Goal: Information Seeking & Learning: Get advice/opinions

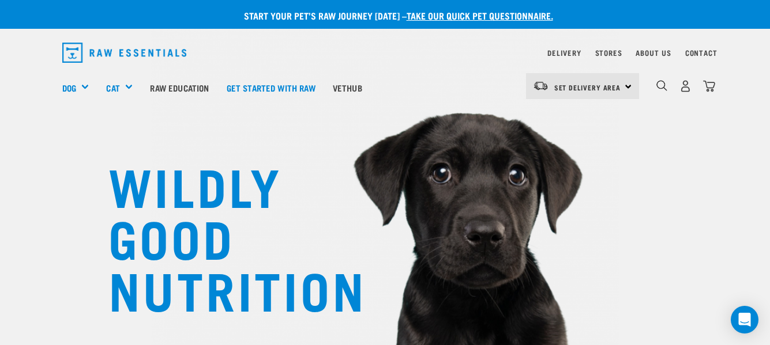
click at [627, 84] on div "Set Delivery Area North Island South Island" at bounding box center [582, 86] width 113 height 26
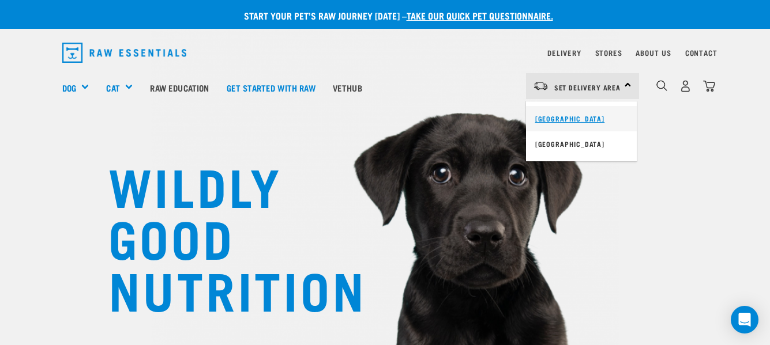
click at [577, 116] on link "[GEOGRAPHIC_DATA]" at bounding box center [581, 118] width 111 height 25
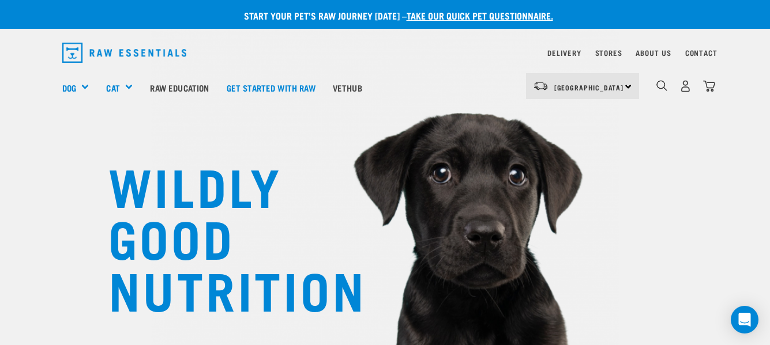
click at [626, 86] on div "North Island North Island South Island" at bounding box center [582, 86] width 113 height 26
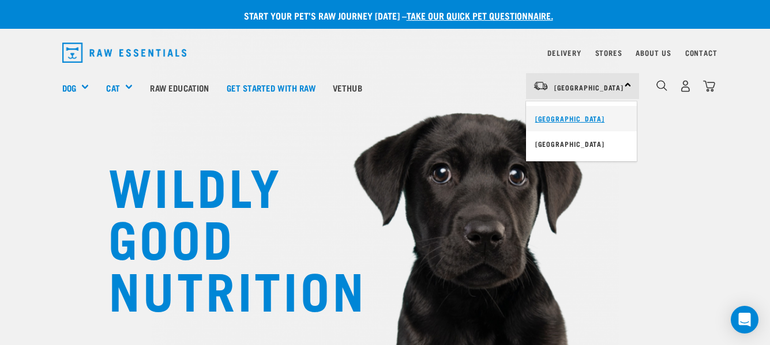
click at [552, 117] on link "[GEOGRAPHIC_DATA]" at bounding box center [581, 118] width 111 height 25
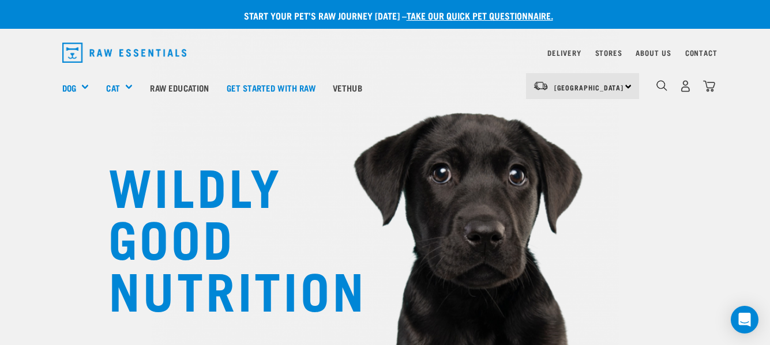
click at [627, 84] on div "North Island North Island South Island" at bounding box center [582, 86] width 113 height 26
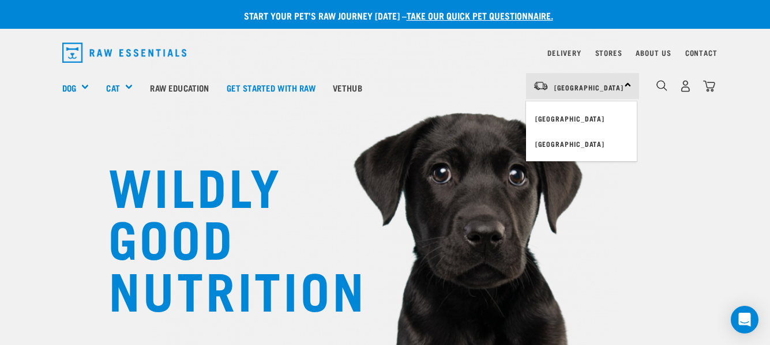
click at [627, 84] on div "North Island North Island South Island" at bounding box center [582, 86] width 113 height 26
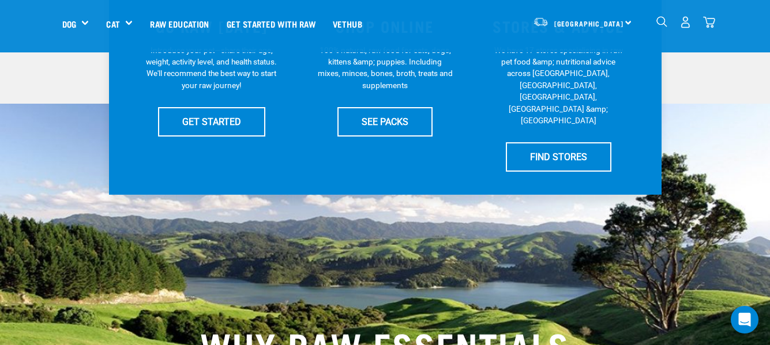
scroll to position [173, 0]
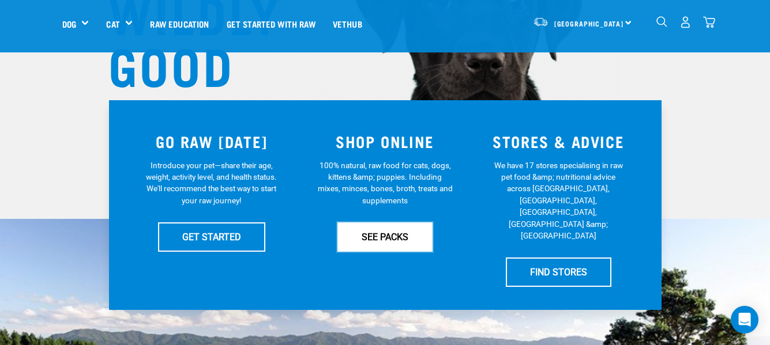
click at [392, 239] on link "SEE PACKS" at bounding box center [384, 237] width 95 height 29
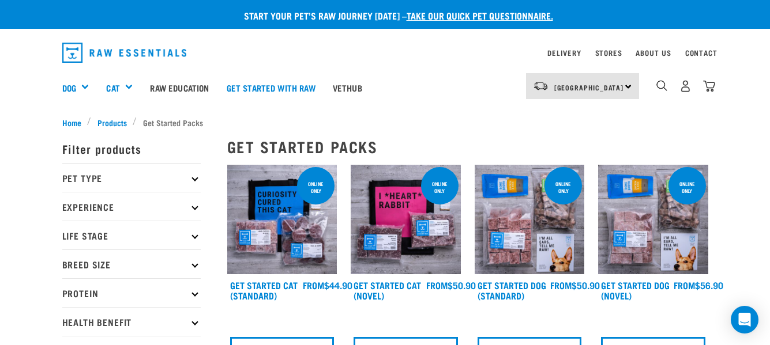
click at [289, 216] on img at bounding box center [282, 220] width 110 height 110
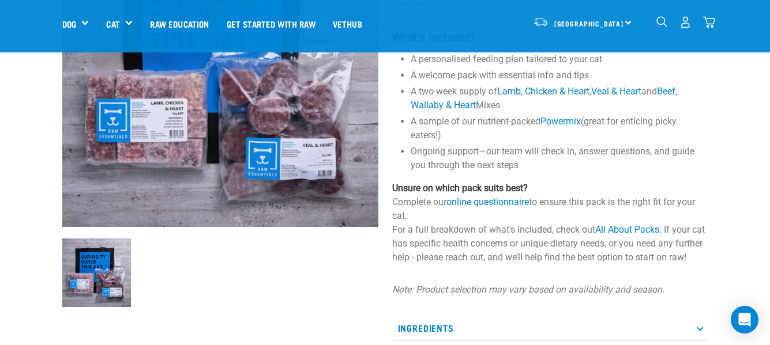
scroll to position [288, 0]
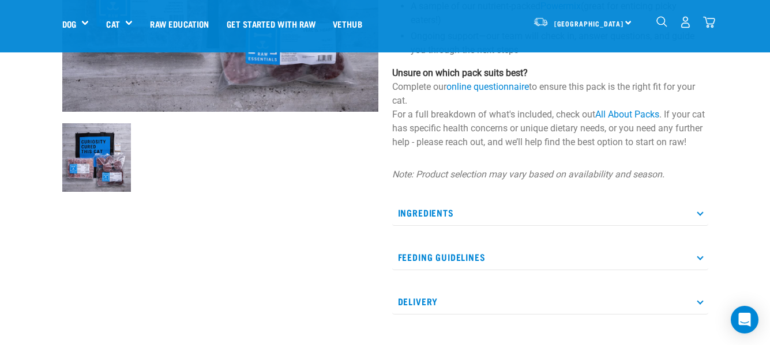
click at [424, 315] on p "Delivery" at bounding box center [550, 302] width 316 height 26
click at [699, 304] on icon at bounding box center [700, 301] width 6 height 6
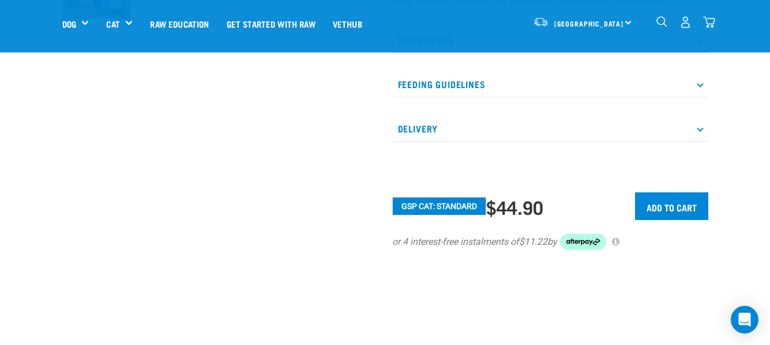
click at [699, 131] on icon at bounding box center [700, 128] width 6 height 6
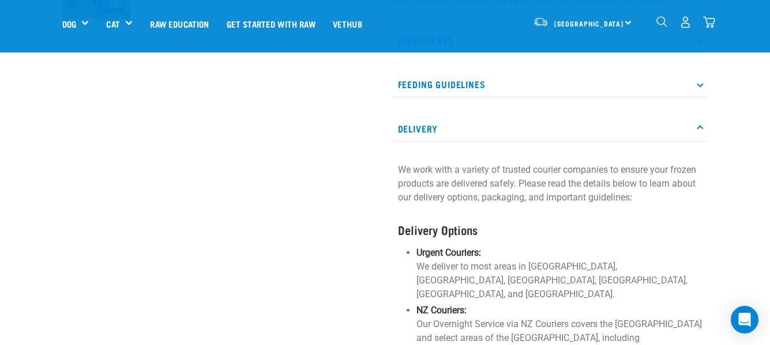
click at [659, 17] on img "dropdown navigation" at bounding box center [661, 21] width 11 height 11
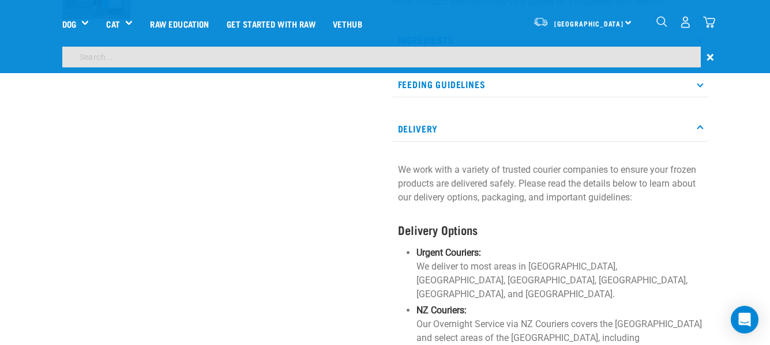
click at [83, 58] on input "search" at bounding box center [381, 57] width 638 height 21
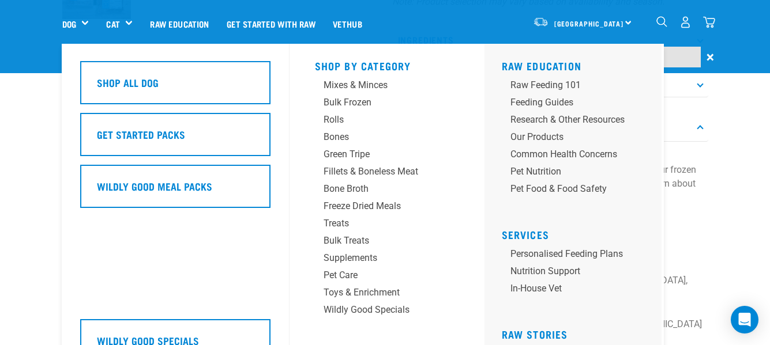
type input "delivery Kaitaia"
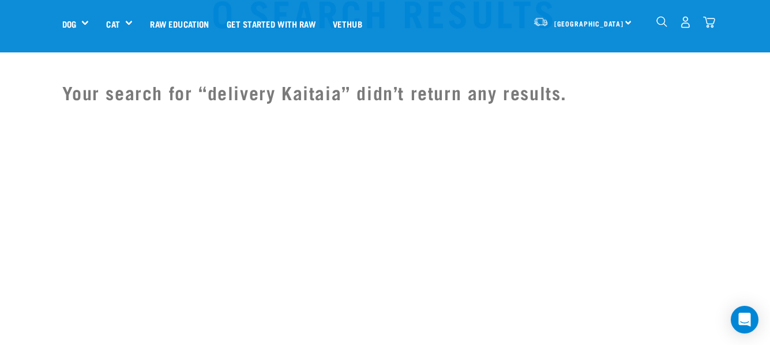
scroll to position [288, 0]
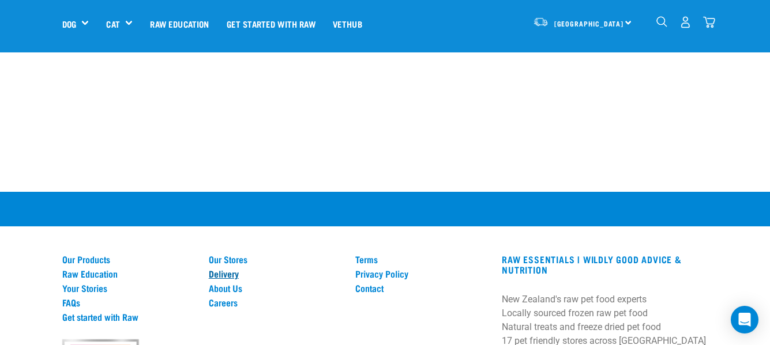
click at [225, 277] on link "Delivery" at bounding box center [275, 274] width 133 height 10
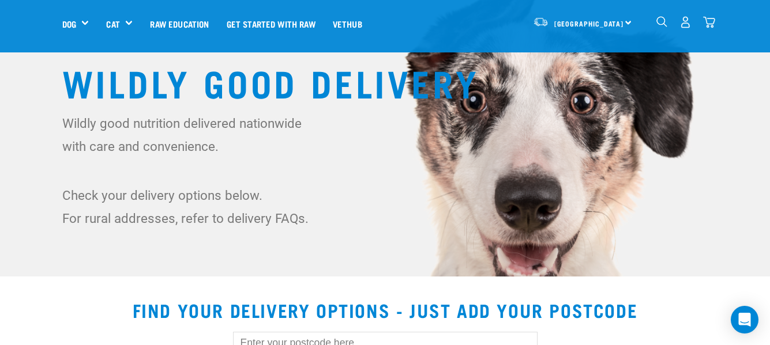
scroll to position [173, 0]
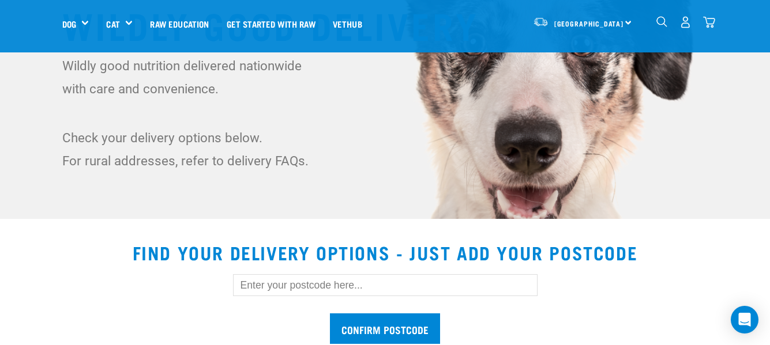
click at [243, 283] on input "text" at bounding box center [385, 285] width 304 height 22
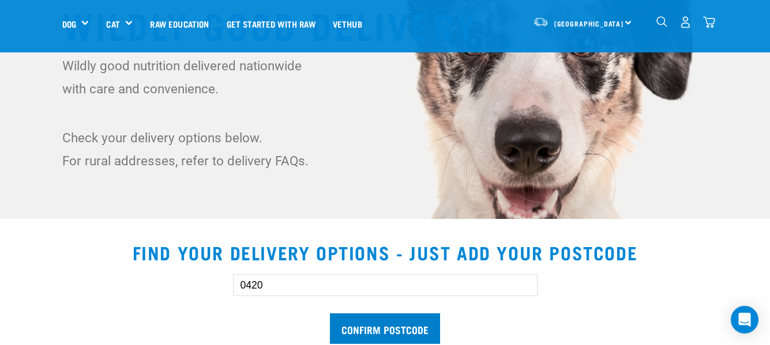
type input "0420"
click at [364, 322] on input "Confirm postcode" at bounding box center [385, 329] width 110 height 31
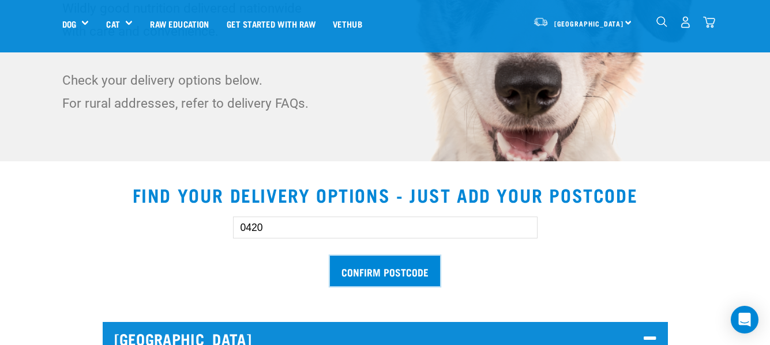
scroll to position [346, 0]
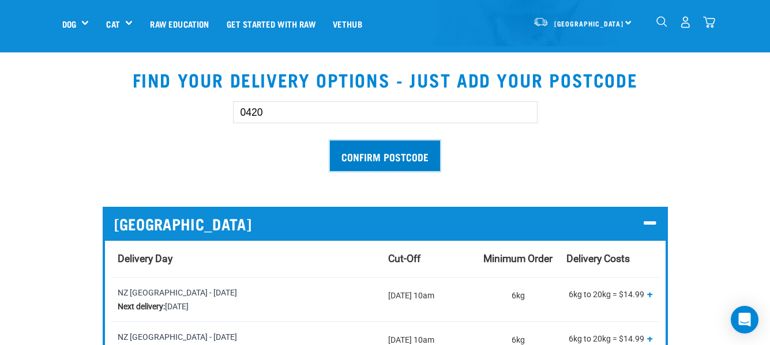
click at [406, 155] on input "Confirm postcode" at bounding box center [385, 156] width 110 height 31
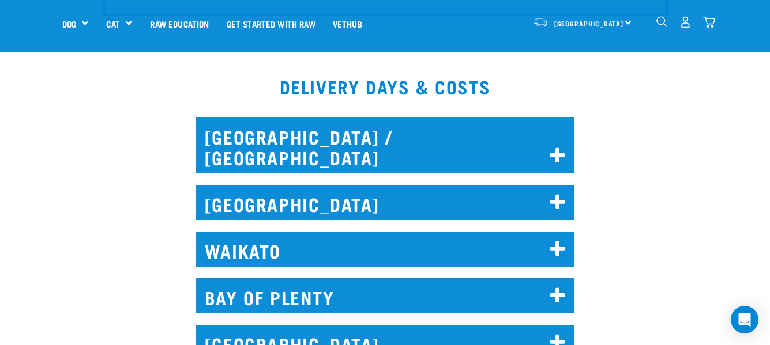
scroll to position [692, 0]
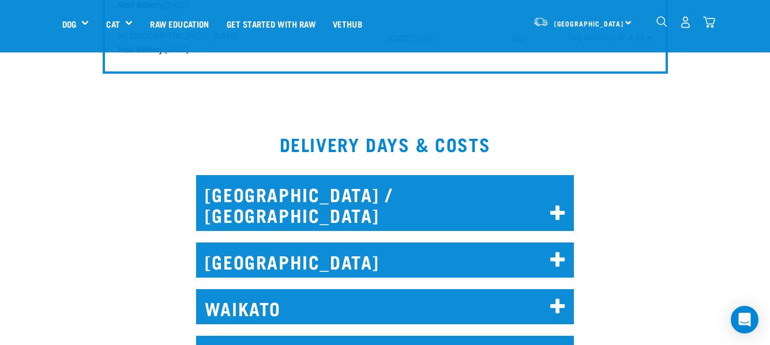
click at [552, 205] on icon at bounding box center [558, 214] width 16 height 18
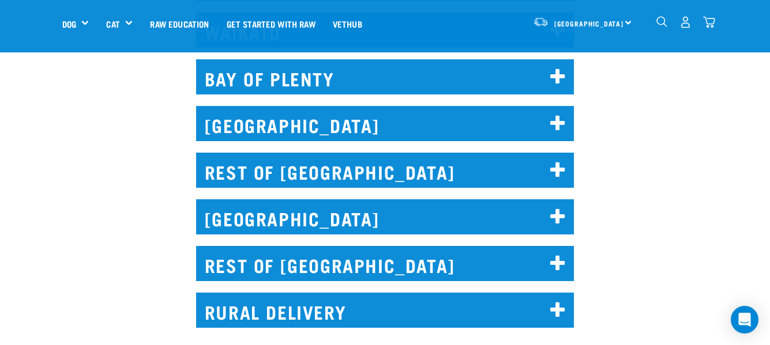
scroll to position [1442, 0]
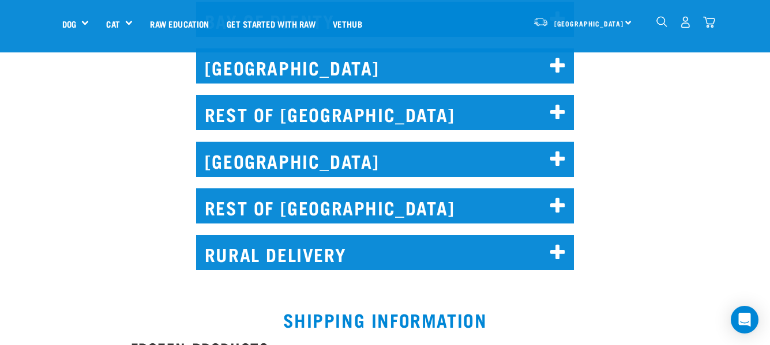
click at [410, 95] on h2 "REST OF NORTH ISLAND" at bounding box center [385, 112] width 378 height 35
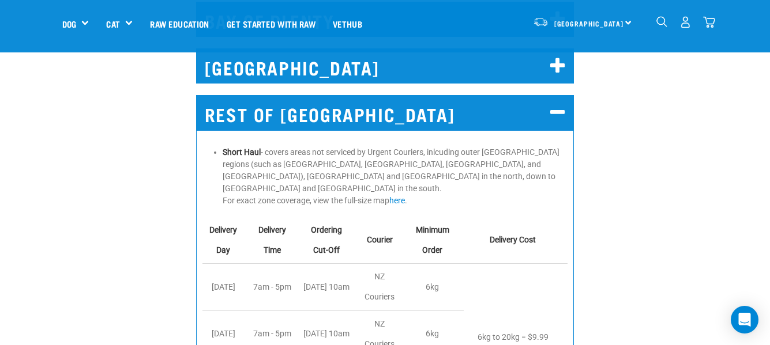
scroll to position [1384, 0]
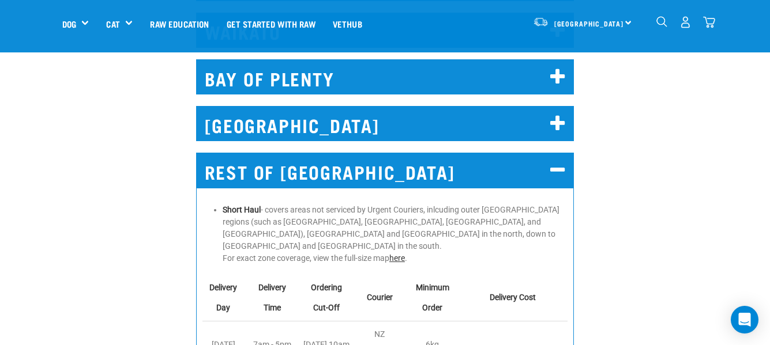
click at [400, 254] on link "here" at bounding box center [397, 258] width 16 height 9
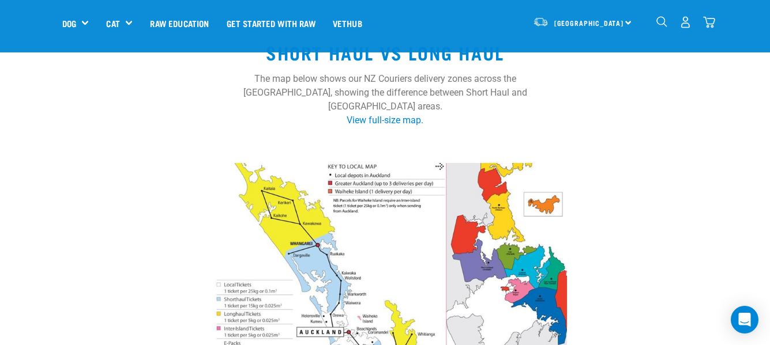
scroll to position [173, 0]
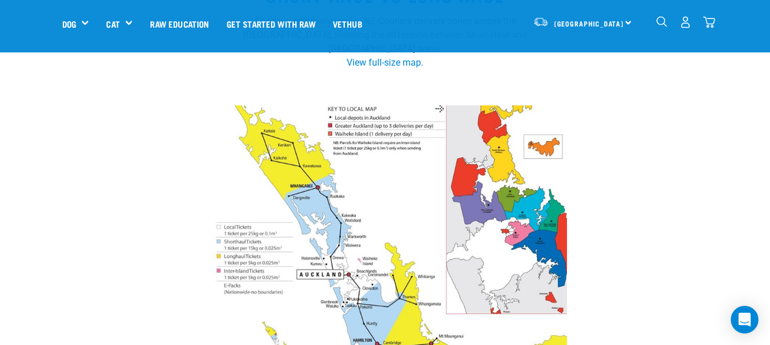
click at [231, 287] on img at bounding box center [385, 271] width 364 height 348
click at [221, 285] on img at bounding box center [385, 271] width 364 height 348
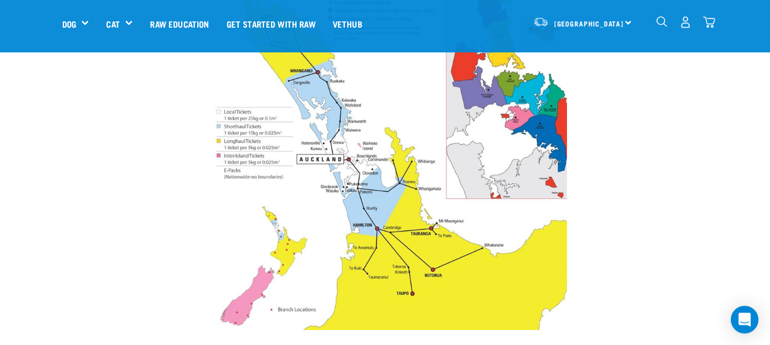
scroll to position [346, 0]
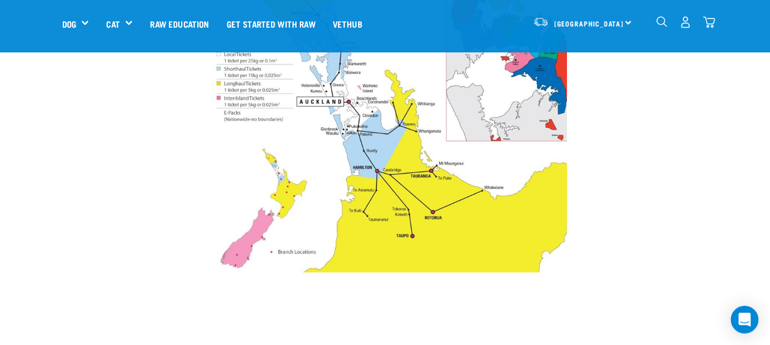
click at [239, 112] on img at bounding box center [385, 98] width 364 height 348
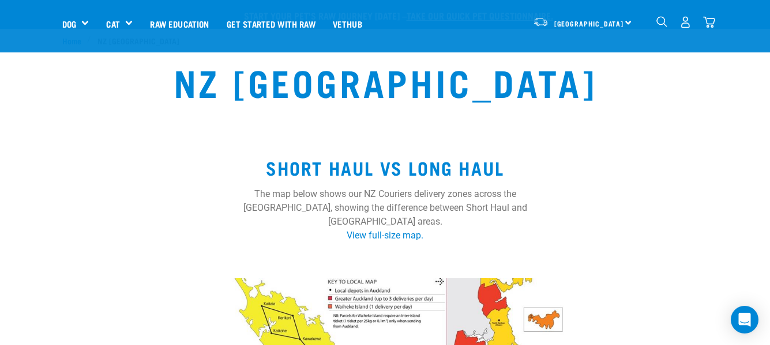
scroll to position [58, 0]
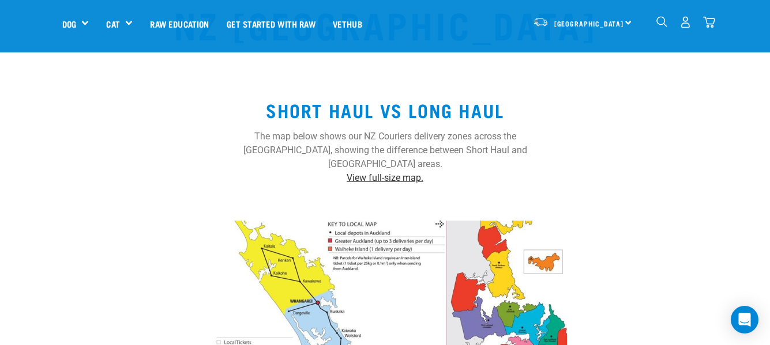
click at [388, 183] on link "View full-size map." at bounding box center [385, 177] width 77 height 11
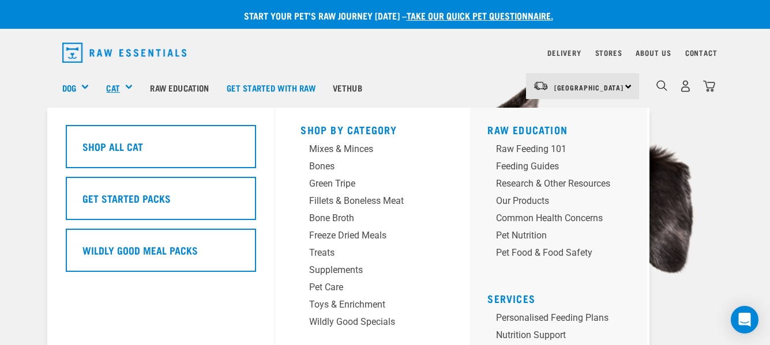
click at [110, 84] on link "Cat" at bounding box center [112, 87] width 13 height 13
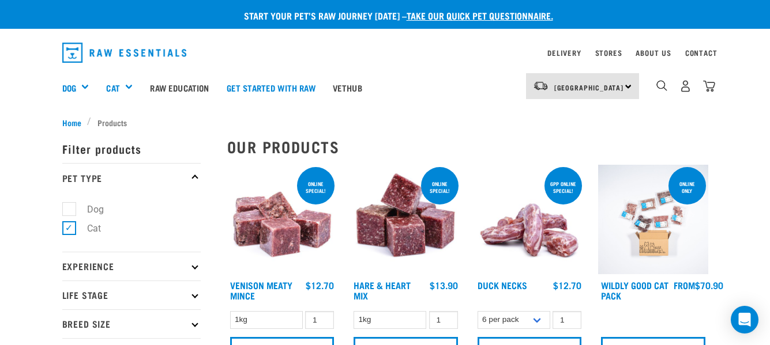
click at [194, 268] on icon at bounding box center [194, 267] width 6 height 6
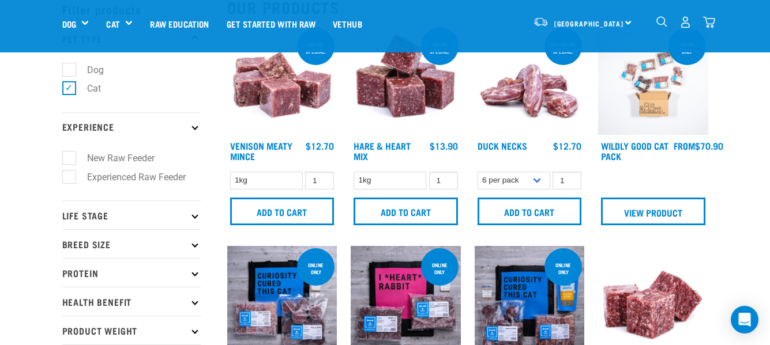
scroll to position [115, 0]
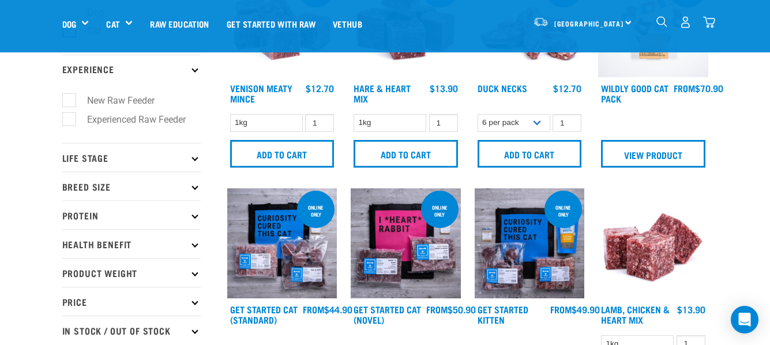
click at [70, 101] on label "New Raw Feeder" at bounding box center [114, 100] width 91 height 14
click at [70, 101] on input "New Raw Feeder" at bounding box center [65, 98] width 7 height 7
checkbox input "true"
click at [196, 158] on icon at bounding box center [194, 158] width 6 height 6
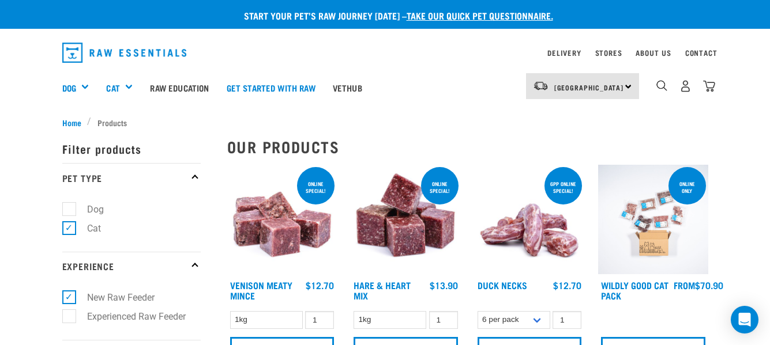
click at [196, 174] on p "Pet Type" at bounding box center [131, 177] width 138 height 29
click at [194, 265] on icon at bounding box center [194, 267] width 6 height 6
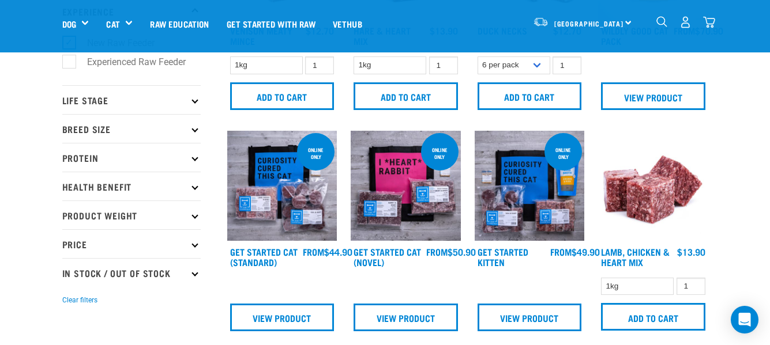
click at [195, 101] on icon at bounding box center [194, 100] width 6 height 6
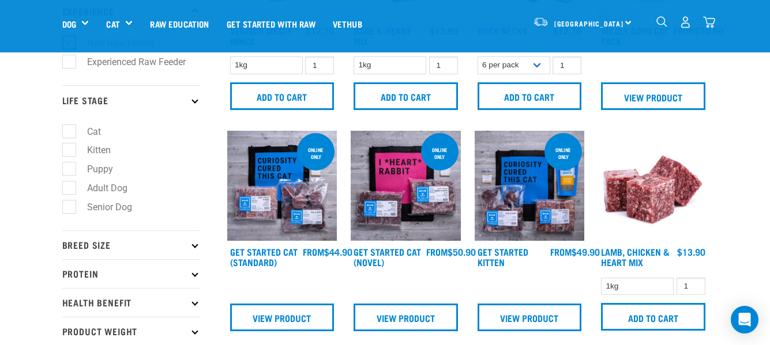
click at [73, 130] on label "Cat" at bounding box center [87, 132] width 37 height 14
click at [70, 130] on input "Cat" at bounding box center [65, 129] width 7 height 7
checkbox input "true"
click at [195, 249] on p "Breed Size" at bounding box center [131, 245] width 138 height 29
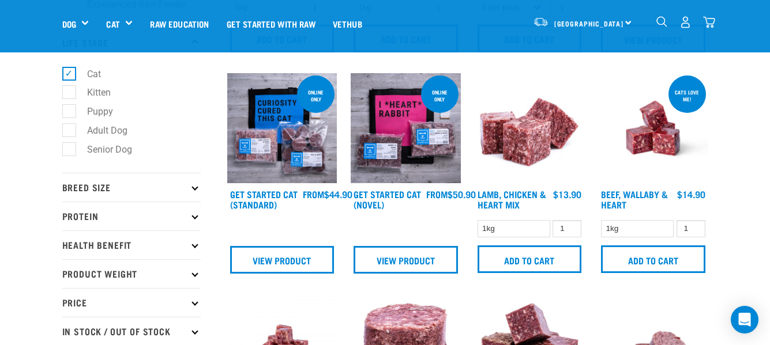
scroll to position [288, 0]
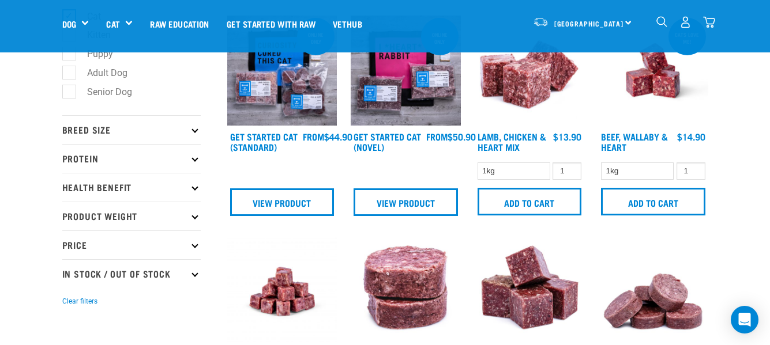
click at [194, 129] on icon at bounding box center [194, 130] width 6 height 6
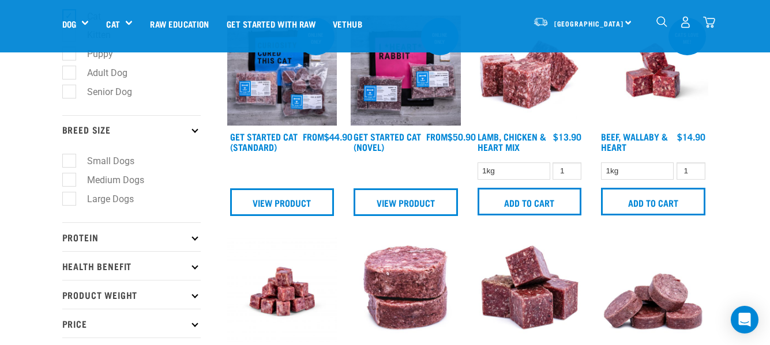
click at [193, 238] on icon at bounding box center [194, 237] width 6 height 6
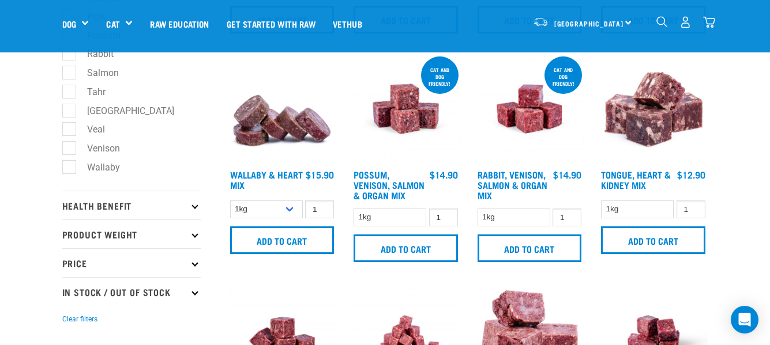
scroll to position [750, 0]
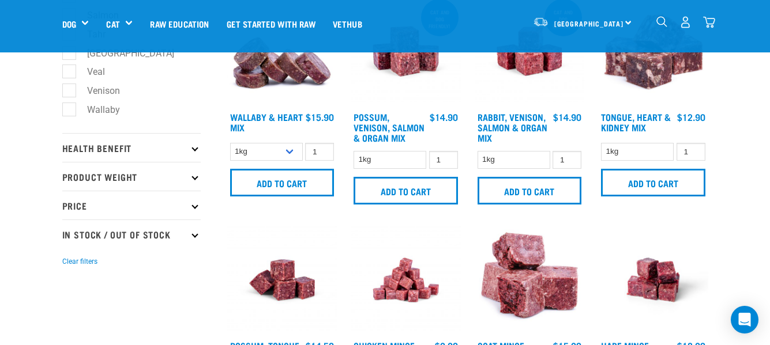
click at [195, 151] on icon at bounding box center [194, 148] width 6 height 6
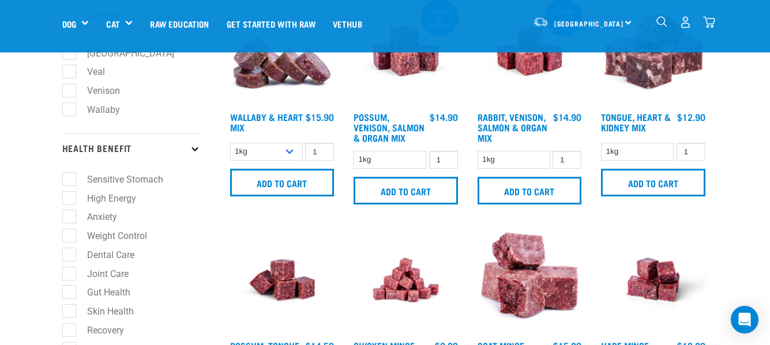
scroll to position [865, 0]
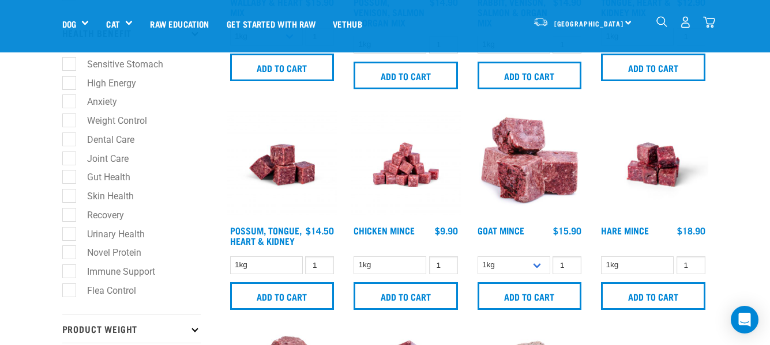
click at [69, 236] on label "Urinary Health" at bounding box center [109, 234] width 81 height 14
click at [69, 236] on input "Urinary Health" at bounding box center [65, 231] width 7 height 7
checkbox input "true"
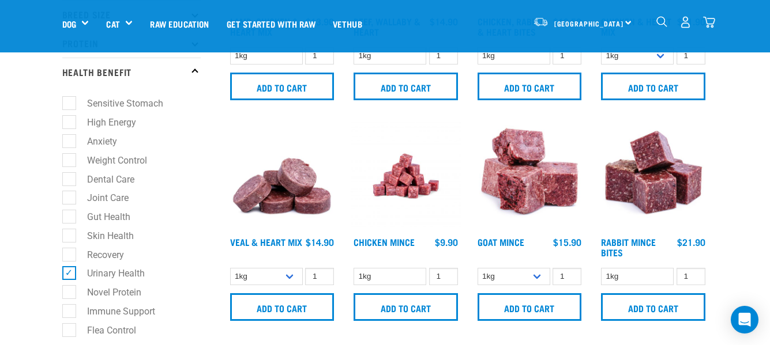
scroll to position [346, 0]
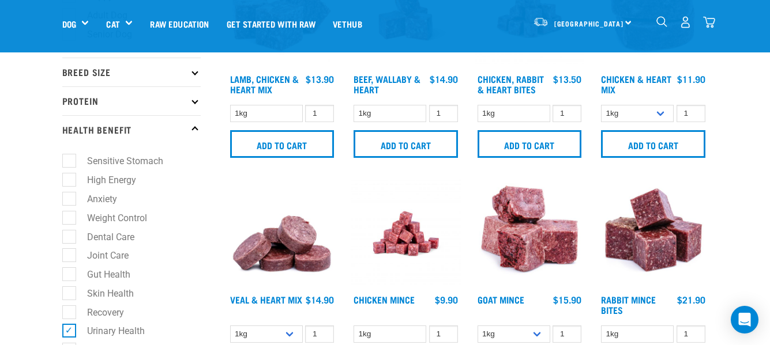
click at [69, 159] on label "Sensitive Stomach" at bounding box center [118, 161] width 99 height 14
click at [67, 159] on input "Sensitive Stomach" at bounding box center [65, 159] width 7 height 7
checkbox input "true"
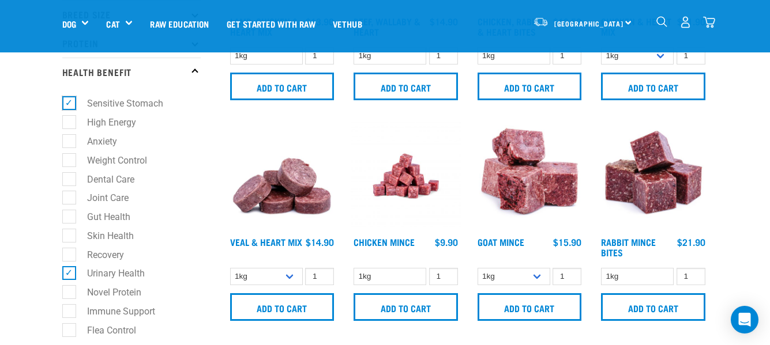
scroll to position [461, 0]
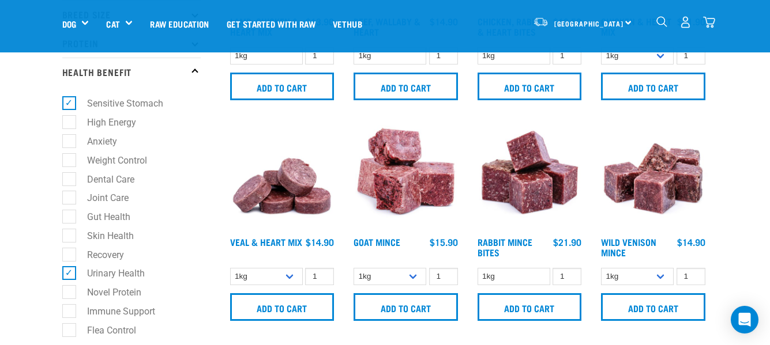
scroll to position [519, 0]
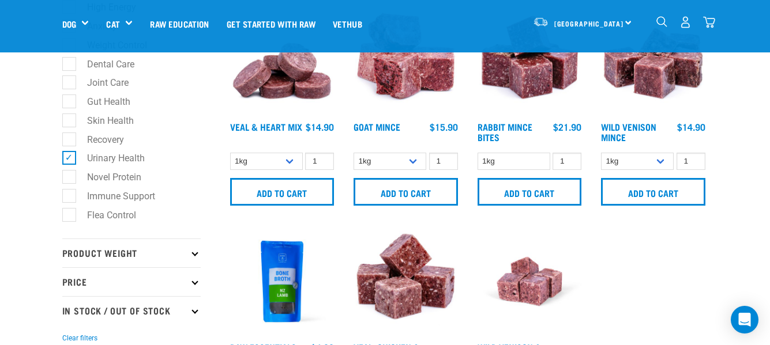
click at [195, 253] on icon at bounding box center [194, 253] width 6 height 6
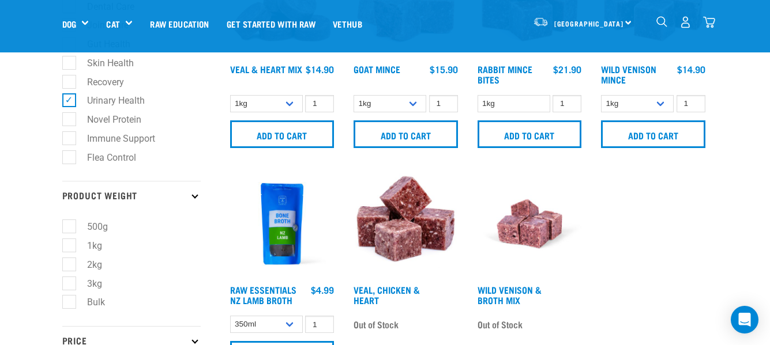
scroll to position [634, 0]
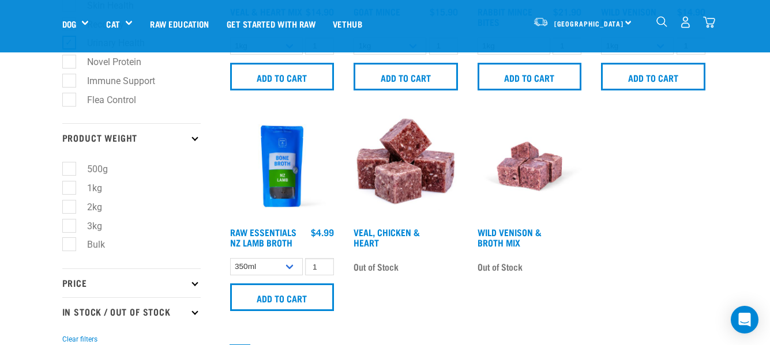
click at [69, 168] on label "500g" at bounding box center [91, 169] width 44 height 14
click at [67, 168] on input "500g" at bounding box center [65, 167] width 7 height 7
checkbox input "true"
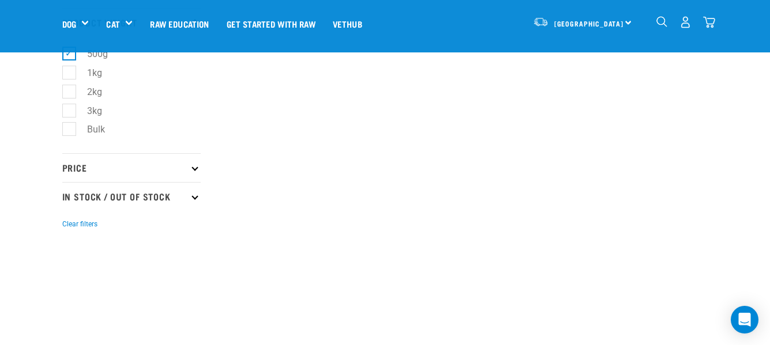
scroll to position [807, 0]
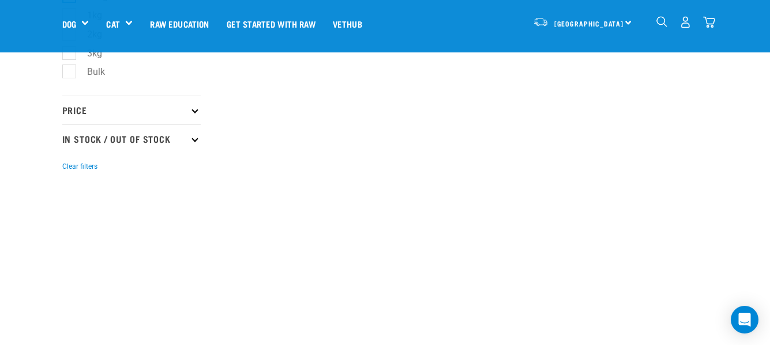
click at [195, 108] on icon at bounding box center [194, 110] width 6 height 6
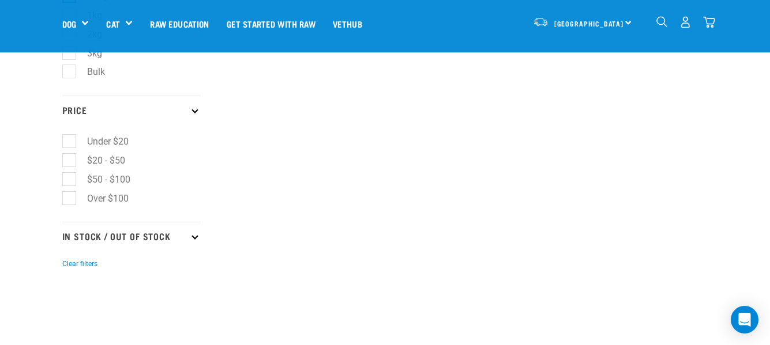
click at [69, 140] on label "Under $20" at bounding box center [101, 141] width 65 height 14
click at [69, 140] on input "Under $20" at bounding box center [65, 139] width 7 height 7
checkbox input "true"
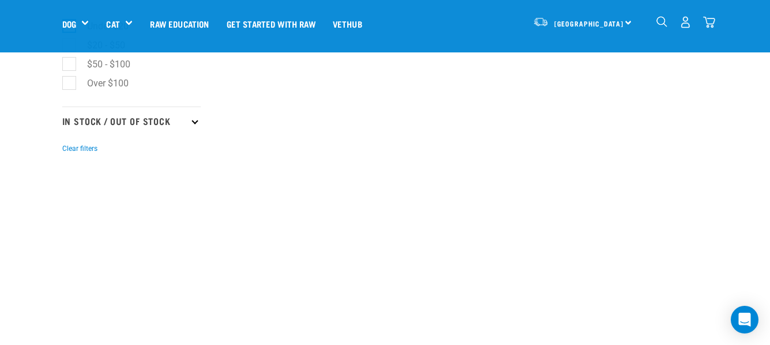
scroll to position [980, 0]
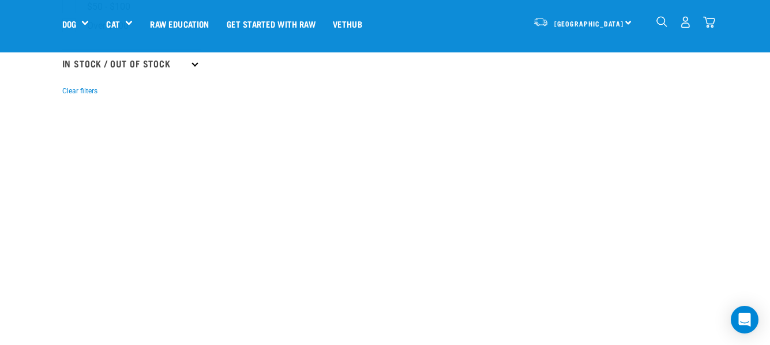
click at [194, 62] on icon at bounding box center [194, 64] width 6 height 6
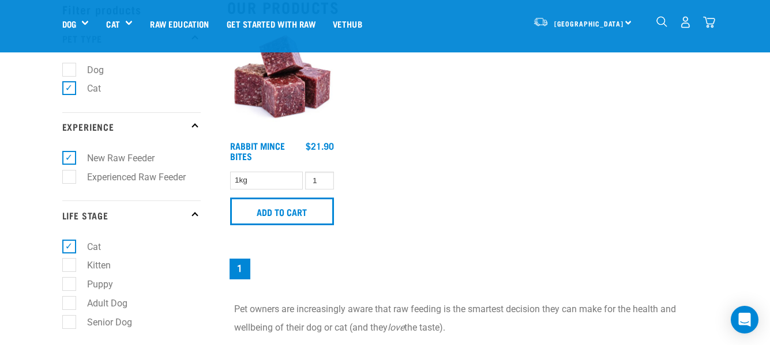
scroll to position [0, 0]
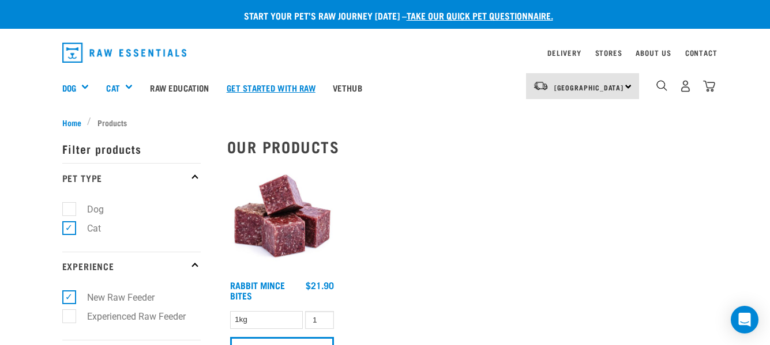
click at [259, 90] on link "Get started with Raw" at bounding box center [271, 88] width 106 height 46
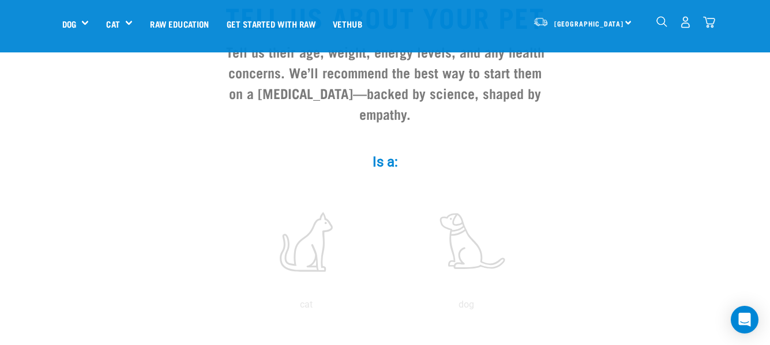
scroll to position [288, 0]
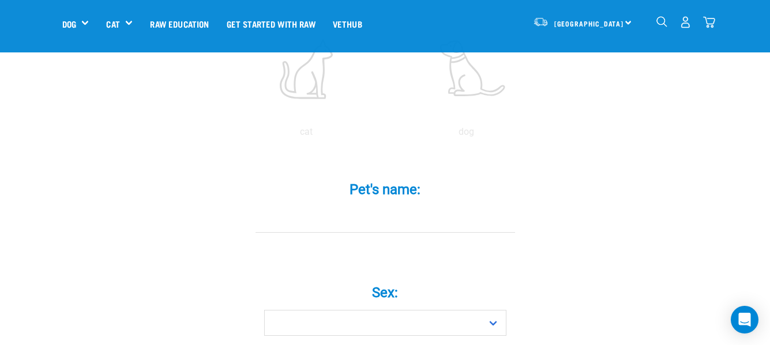
click at [276, 207] on input "Pet's name: *" at bounding box center [384, 220] width 259 height 26
type input "Roxy"
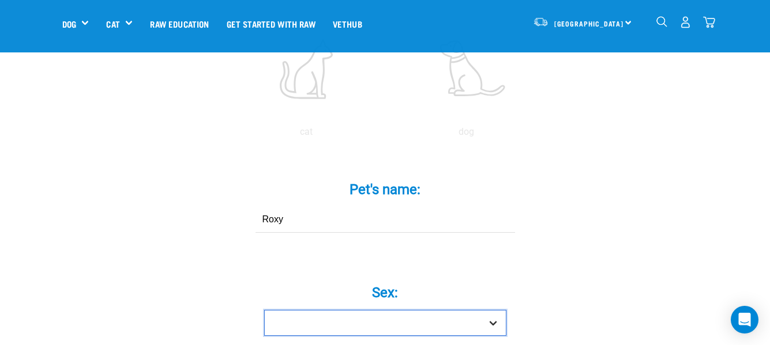
click at [494, 310] on select "Boy Girl" at bounding box center [385, 323] width 242 height 26
select select "girl"
click at [264, 310] on select "Boy Girl" at bounding box center [385, 323] width 242 height 26
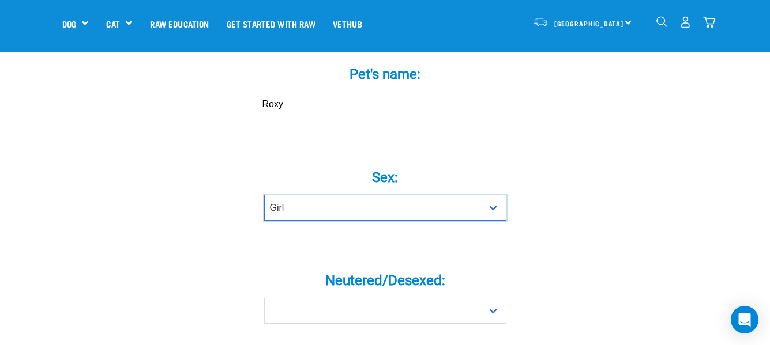
scroll to position [461, 0]
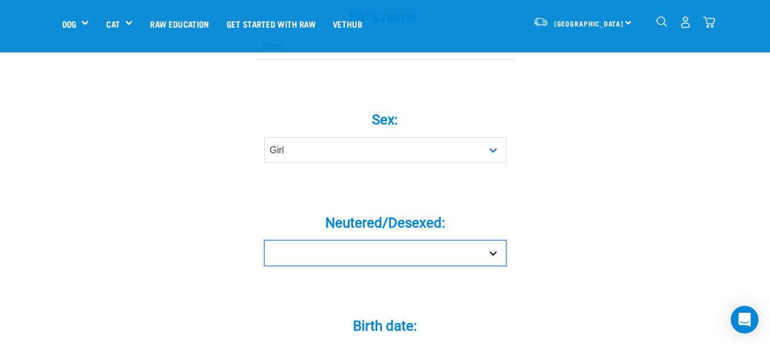
click at [495, 240] on select "Yes No" at bounding box center [385, 253] width 242 height 26
select select "yes"
click at [264, 240] on select "Yes No" at bounding box center [385, 253] width 242 height 26
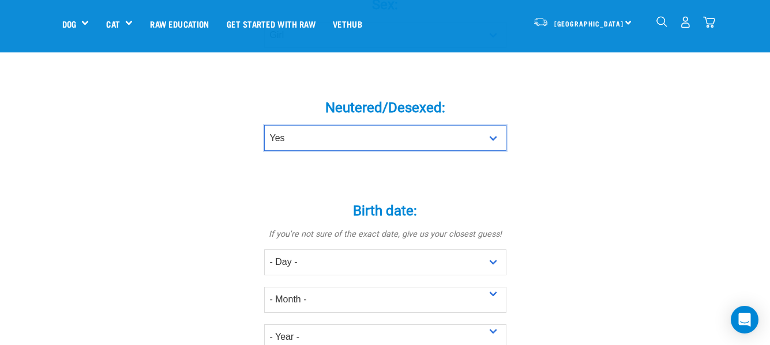
scroll to position [634, 0]
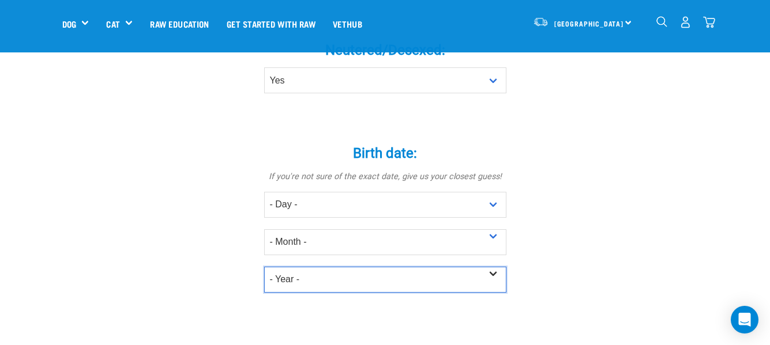
click at [492, 267] on select "- Year - 2025 2024 2023 2022 2021 2020 2019 2018 2017 2016 2015 2014 2013 2012" at bounding box center [385, 280] width 242 height 26
select select "2010"
click at [264, 267] on select "- Year - 2025 2024 2023 2022 2021 2020 2019 2018 2017 2016 2015 2014 2013 2012" at bounding box center [385, 280] width 242 height 26
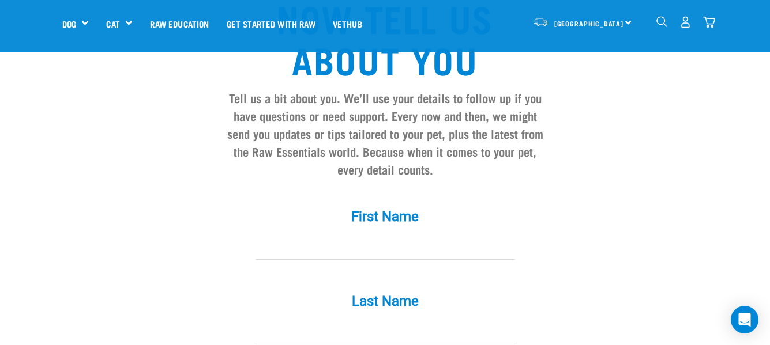
scroll to position [1038, 0]
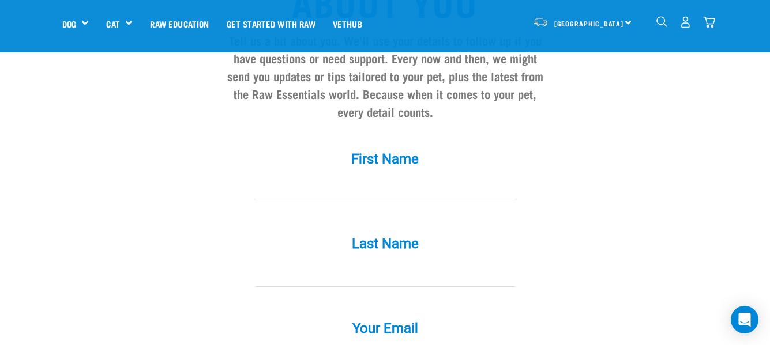
click at [269, 176] on input "First Name *" at bounding box center [384, 189] width 259 height 26
type input "Chris"
type input "Cotman"
type input "chriscotman@gmail.com"
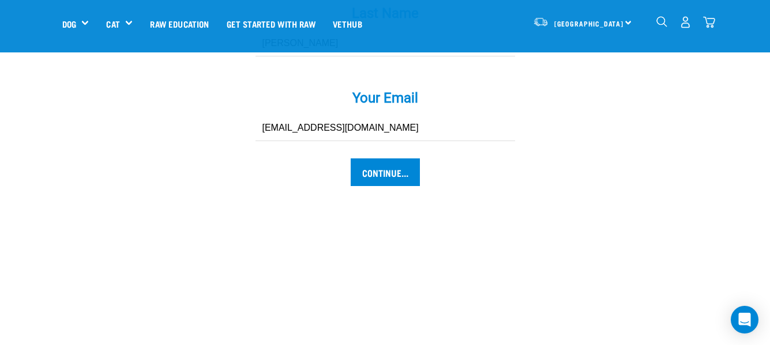
scroll to position [1326, 0]
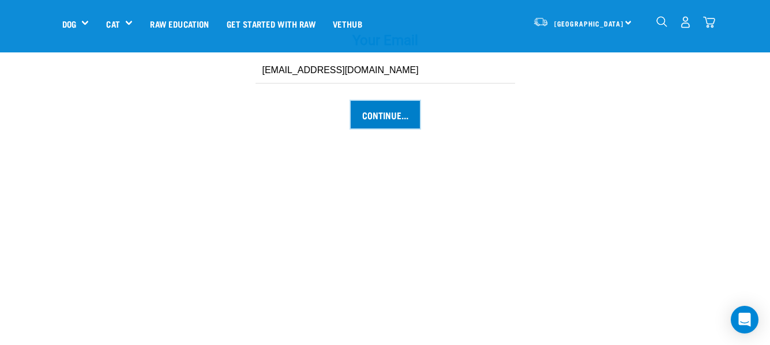
click at [388, 101] on input "Continue..." at bounding box center [385, 115] width 69 height 28
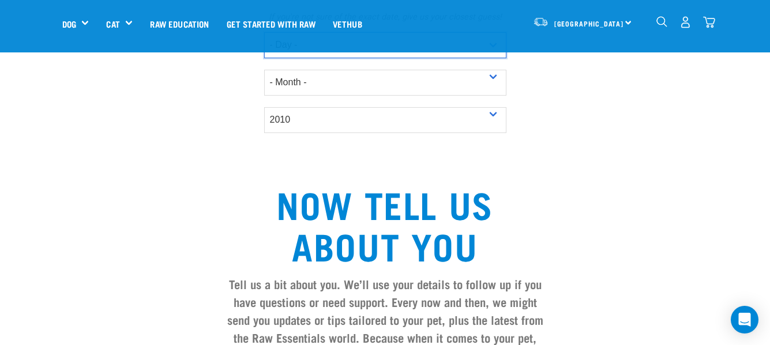
scroll to position [621, 0]
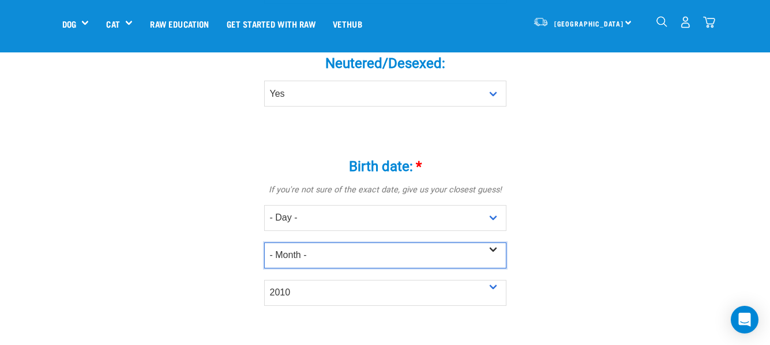
click at [492, 243] on select "- Month - January February March April May June July August September October N…" at bounding box center [385, 256] width 242 height 26
select select "December"
click at [264, 243] on select "- Month - January February March April May June July August September October N…" at bounding box center [385, 256] width 242 height 26
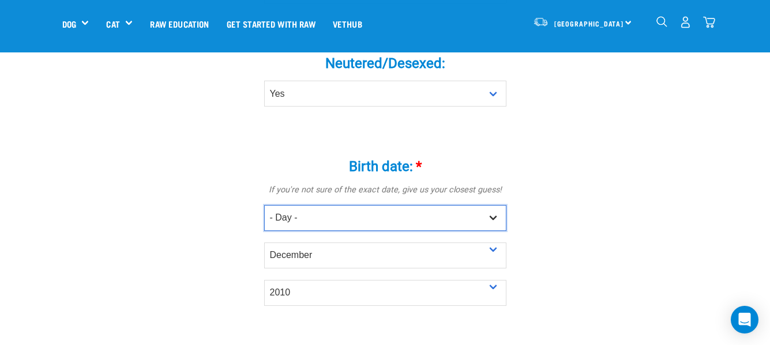
click at [494, 205] on select "- Day - 1 2 3 4 5 6 7 8 9 10 11 12 13 14 15 16 17 18 19 20 21 22 23 24 25 26 27" at bounding box center [385, 218] width 242 height 26
select select "13"
click at [264, 205] on select "- Day - 1 2 3 4 5 6 7 8 9 10 11 12 13 14 15 16 17 18 19 20 21 22 23 24 25 26 27" at bounding box center [385, 218] width 242 height 26
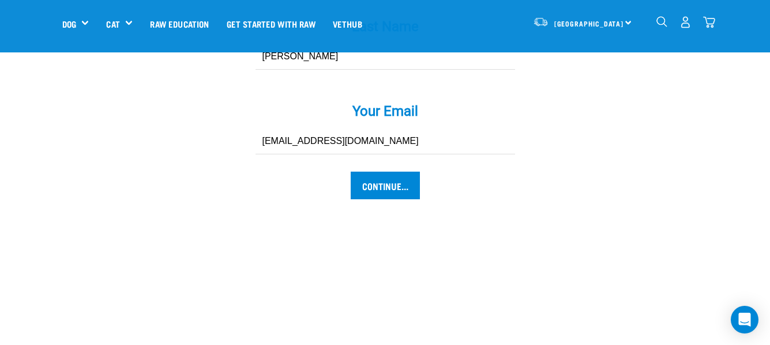
scroll to position [1313, 0]
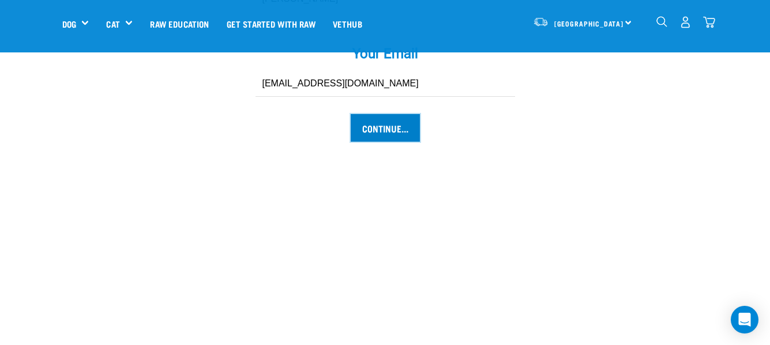
click at [389, 114] on input "Continue..." at bounding box center [385, 128] width 69 height 28
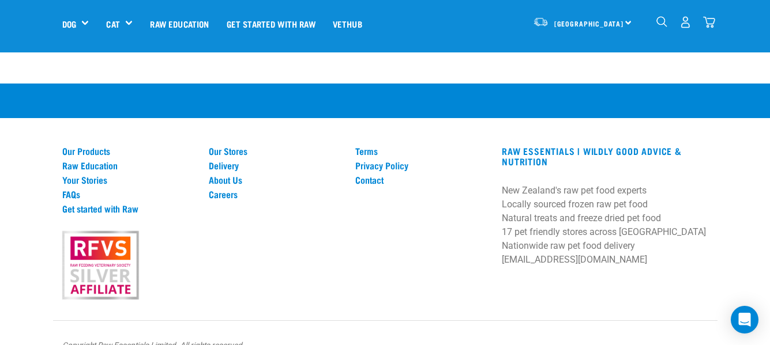
scroll to position [1284, 0]
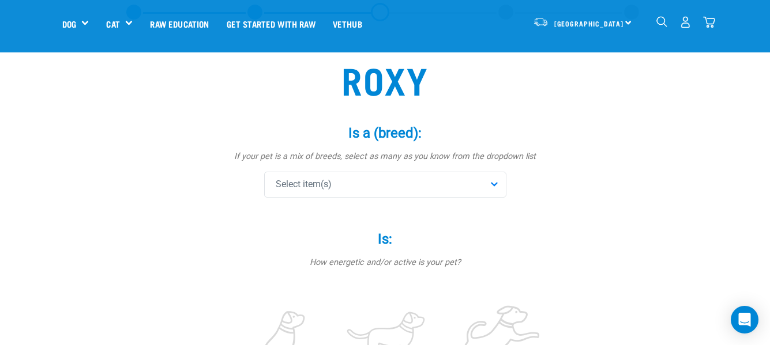
scroll to position [115, 0]
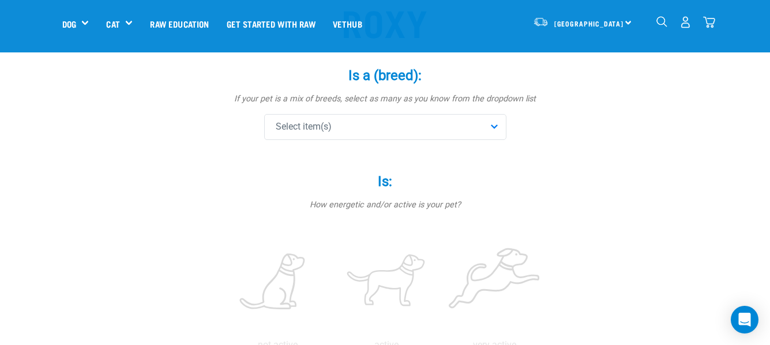
click at [497, 125] on div "Select item(s)" at bounding box center [385, 127] width 242 height 26
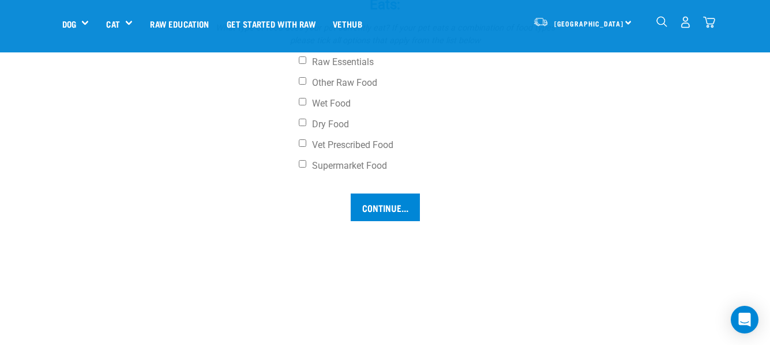
scroll to position [807, 0]
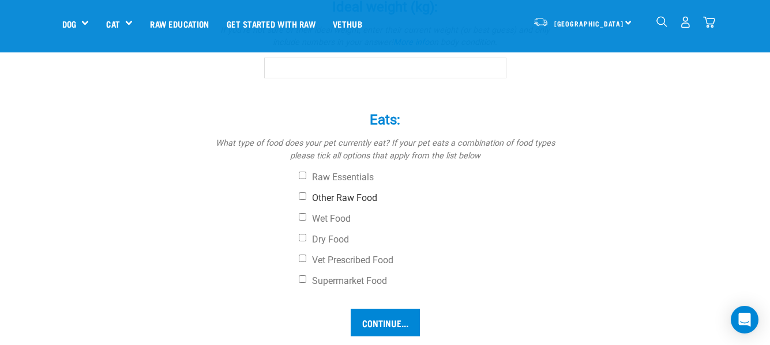
click at [303, 199] on input "Other Raw Food" at bounding box center [302, 196] width 7 height 7
checkbox input "true"
click at [303, 260] on input "Vet Prescribed Food" at bounding box center [302, 258] width 7 height 7
checkbox input "true"
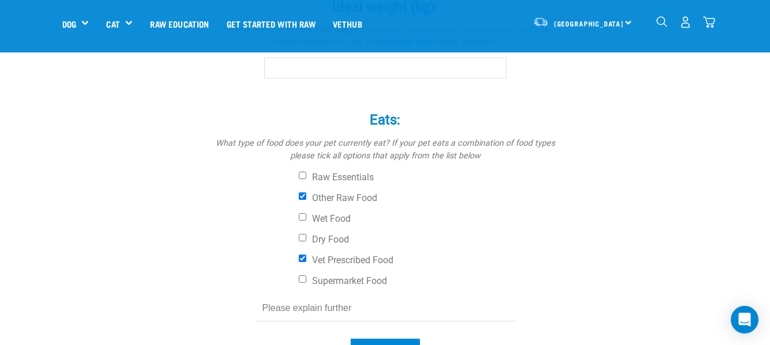
scroll to position [923, 0]
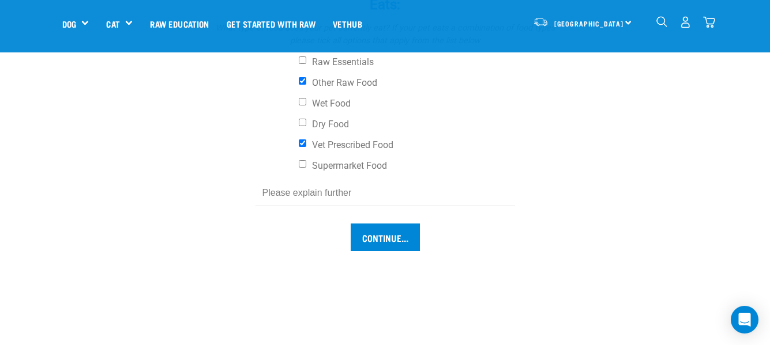
click at [261, 194] on input "text" at bounding box center [384, 193] width 259 height 26
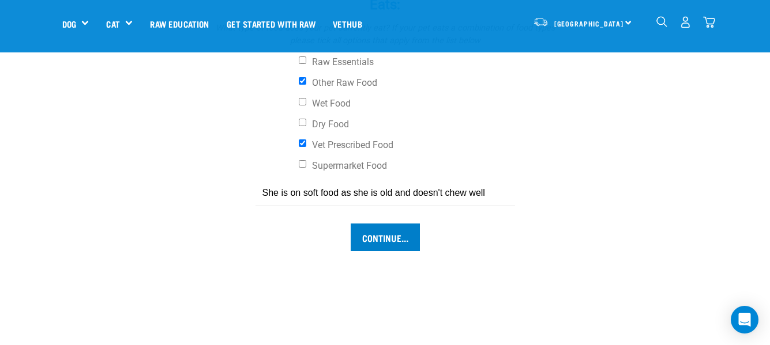
type input "She is on soft food as she is old and doesn't chew well"
click at [382, 231] on input "Continue..." at bounding box center [385, 238] width 69 height 28
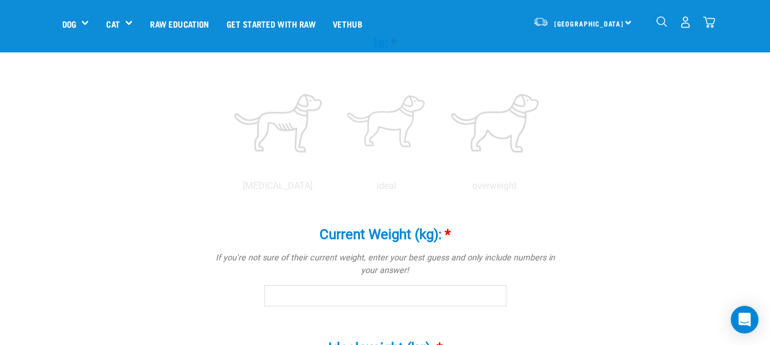
scroll to position [452, 0]
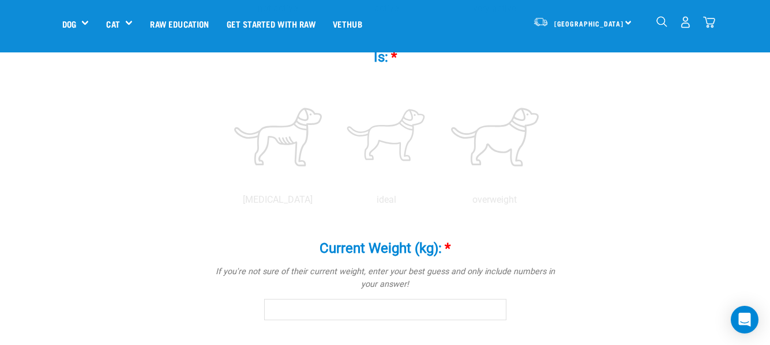
click at [276, 311] on input "Current Weight (kg): *" at bounding box center [385, 309] width 242 height 21
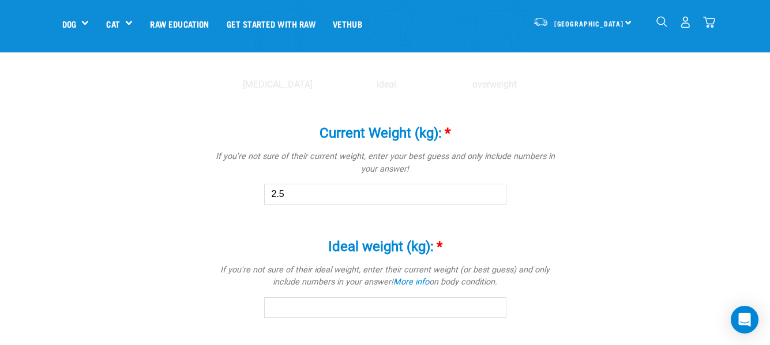
scroll to position [625, 0]
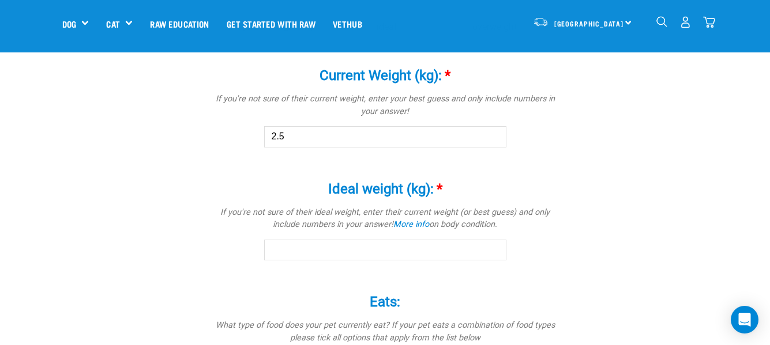
type input "2.5"
click at [271, 251] on input "Ideal weight (kg): *" at bounding box center [385, 250] width 242 height 21
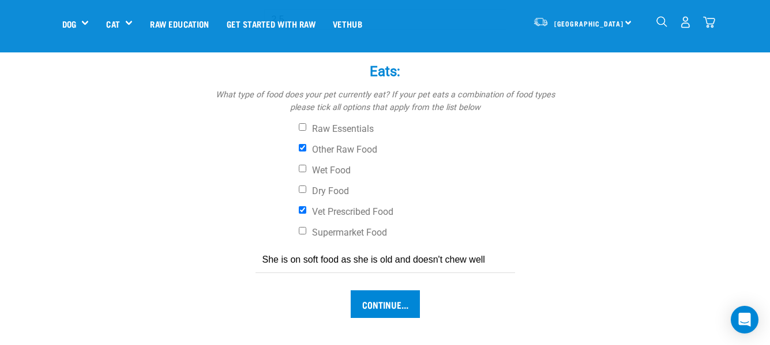
scroll to position [913, 0]
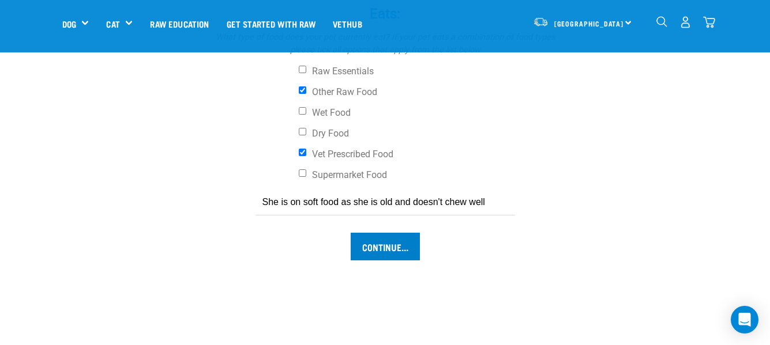
type input "2.5"
click at [405, 243] on input "Continue..." at bounding box center [385, 247] width 69 height 28
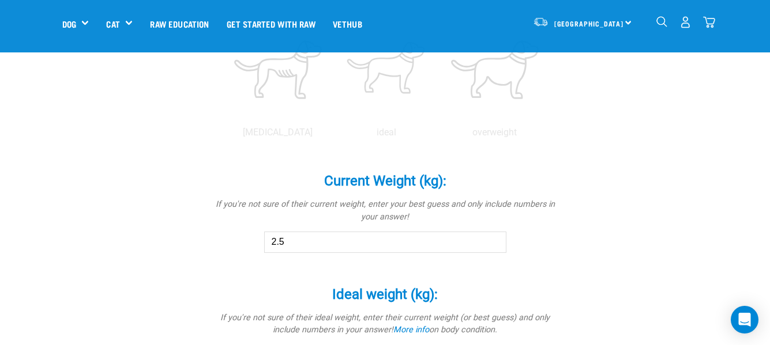
scroll to position [452, 0]
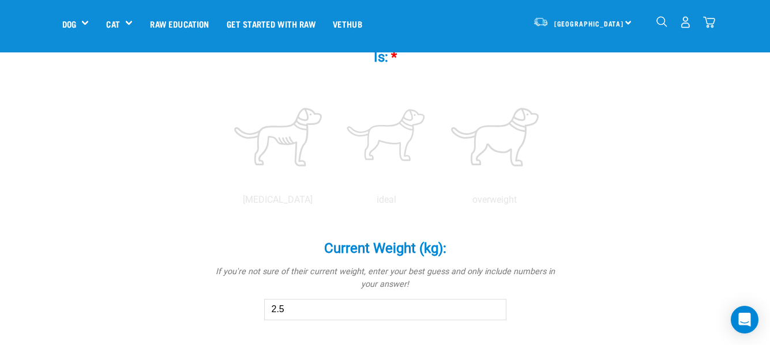
click at [292, 307] on input "2.5" at bounding box center [385, 309] width 242 height 21
click at [495, 314] on input "2.4" at bounding box center [385, 309] width 242 height 21
click at [495, 307] on input "2.5" at bounding box center [385, 309] width 242 height 21
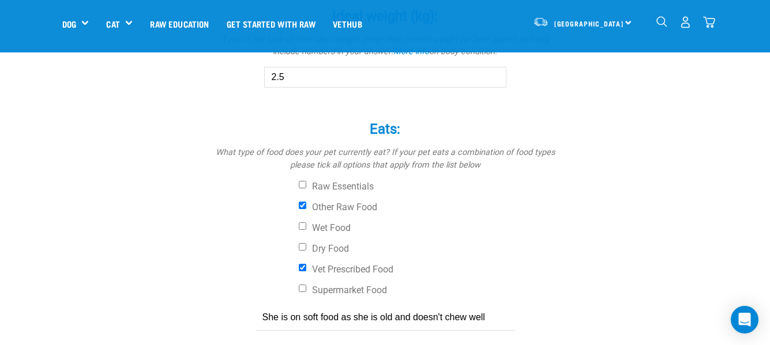
scroll to position [856, 0]
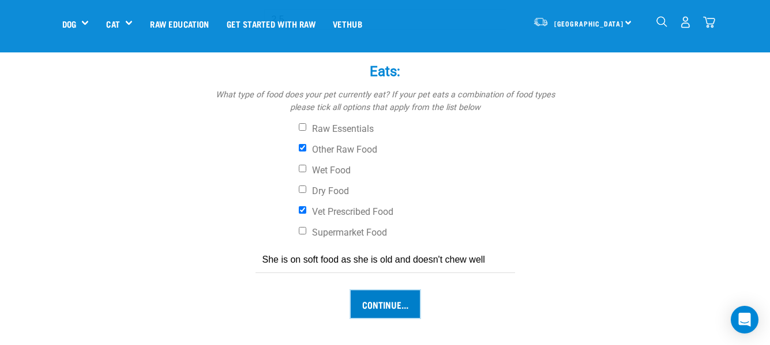
click at [374, 304] on input "Continue..." at bounding box center [385, 305] width 69 height 28
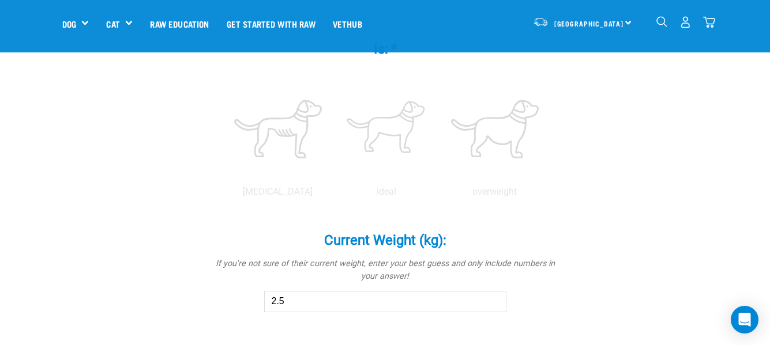
scroll to position [452, 0]
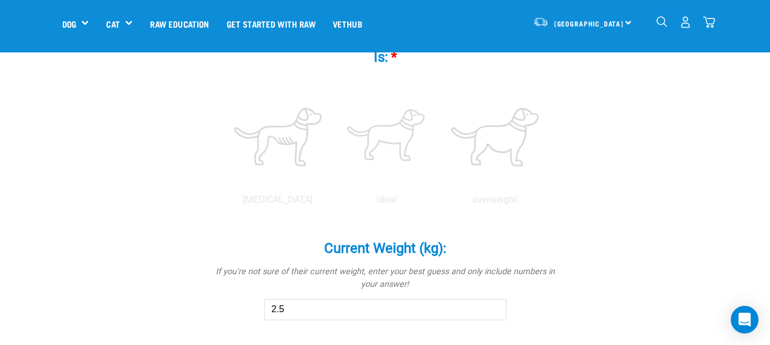
click at [285, 309] on input "2.5" at bounding box center [385, 309] width 242 height 21
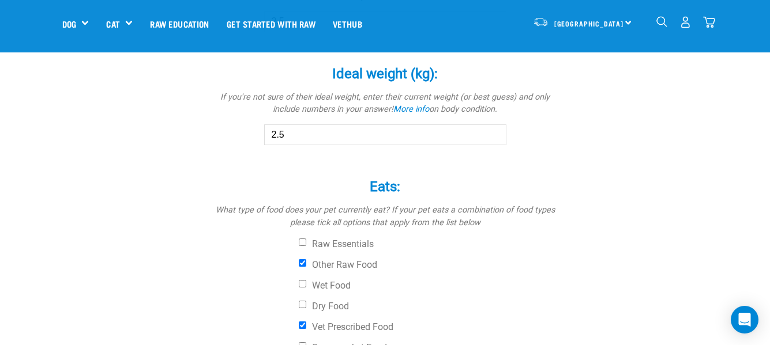
scroll to position [913, 0]
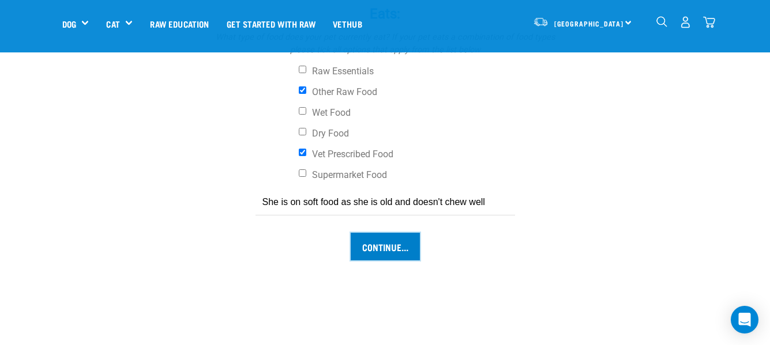
click at [374, 243] on input "Continue..." at bounding box center [385, 247] width 69 height 28
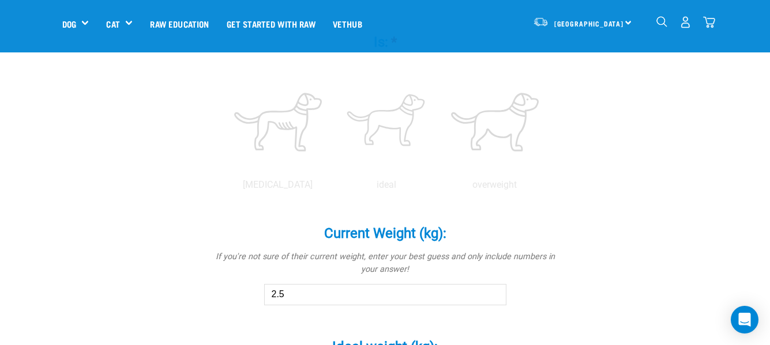
scroll to position [452, 0]
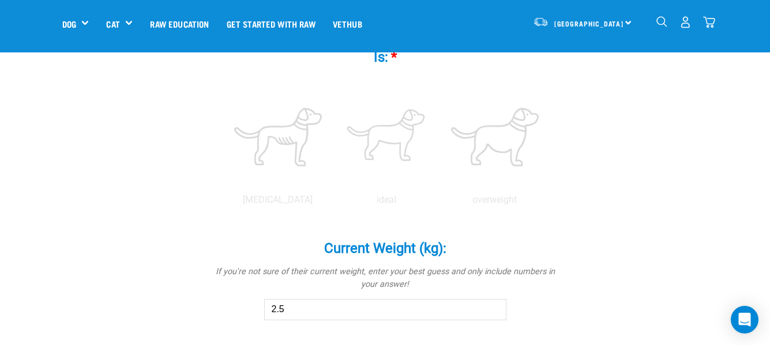
click at [275, 309] on input "2.5" at bounding box center [385, 309] width 242 height 21
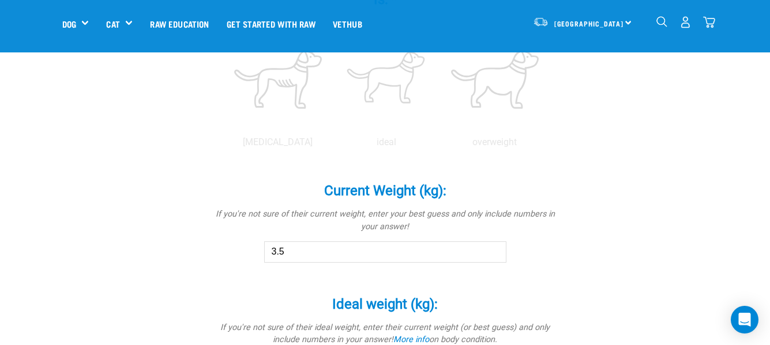
scroll to position [567, 0]
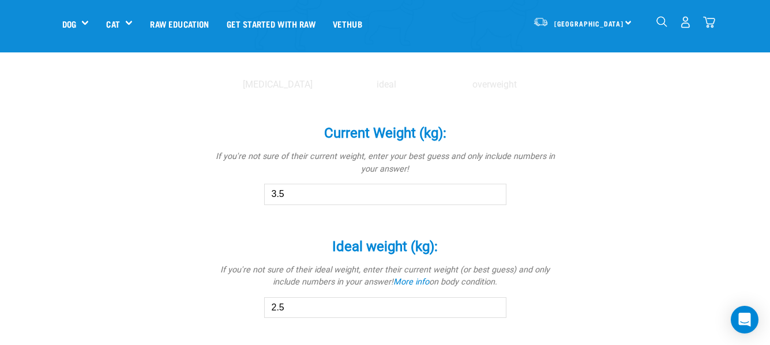
type input "3.5"
click at [276, 309] on input "2.5" at bounding box center [385, 308] width 242 height 21
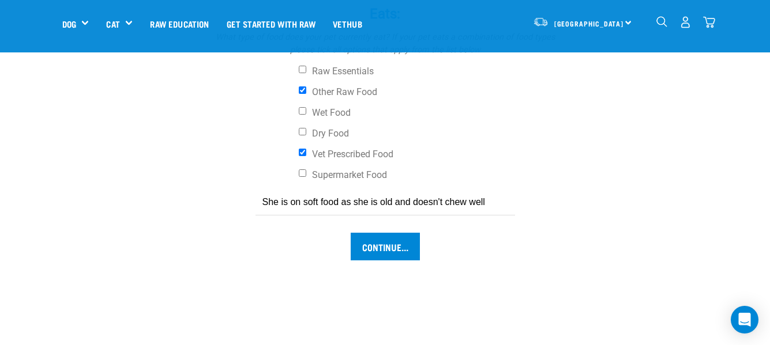
scroll to position [971, 0]
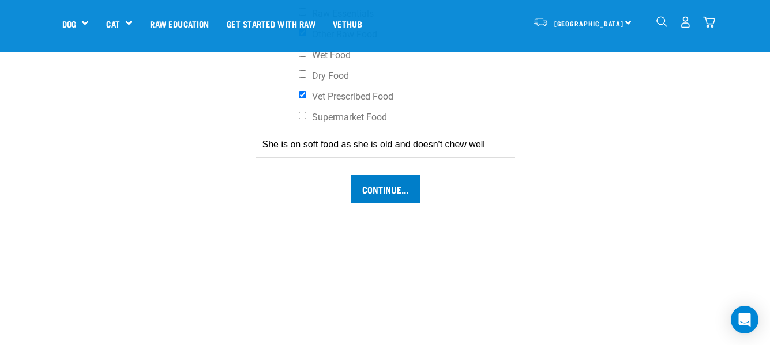
type input "3.5"
click at [372, 185] on input "Continue..." at bounding box center [385, 189] width 69 height 28
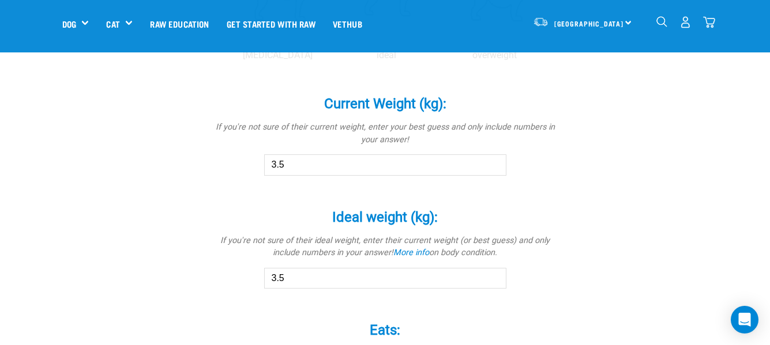
scroll to position [452, 0]
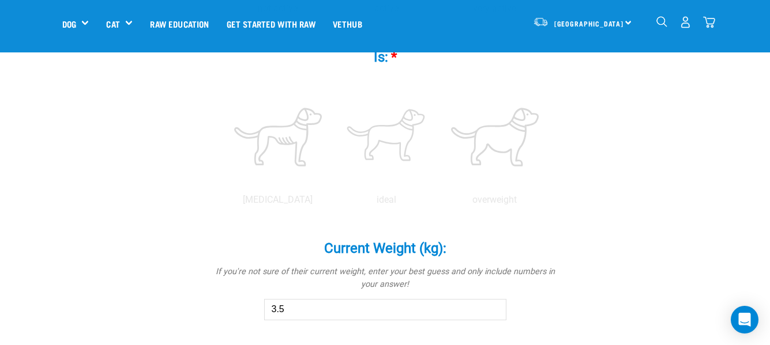
click at [285, 311] on input "3.5" at bounding box center [385, 309] width 242 height 21
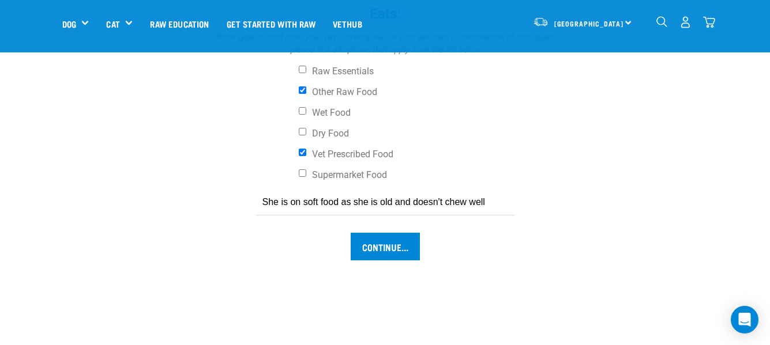
scroll to position [971, 0]
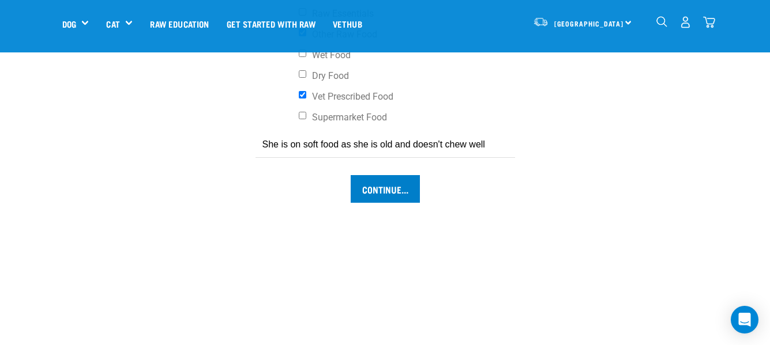
type input "3"
click at [397, 190] on input "Continue..." at bounding box center [385, 189] width 69 height 28
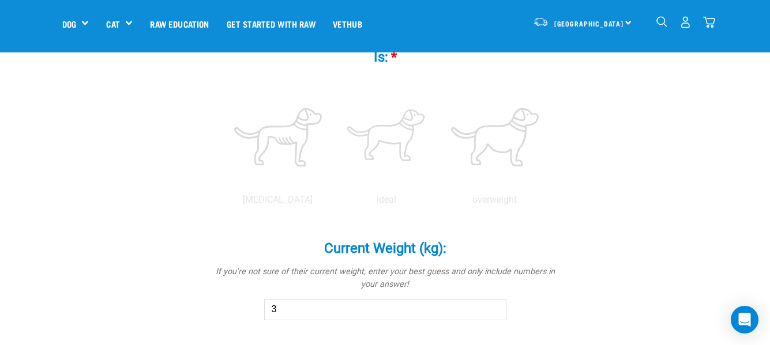
scroll to position [48, 0]
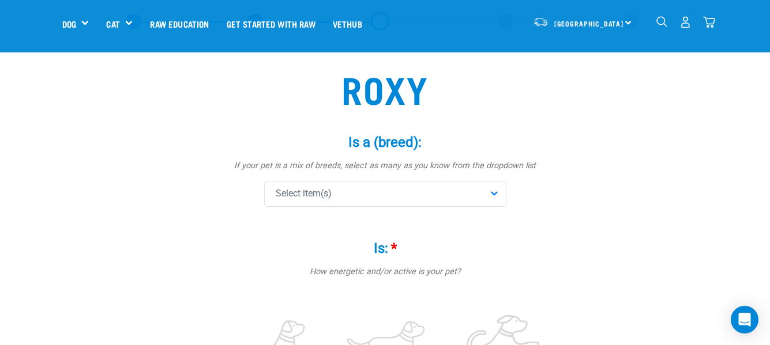
click at [392, 245] on span "*" at bounding box center [394, 248] width 6 height 16
click at [382, 272] on p "How energetic and/or active is your pet?" at bounding box center [385, 272] width 346 height 13
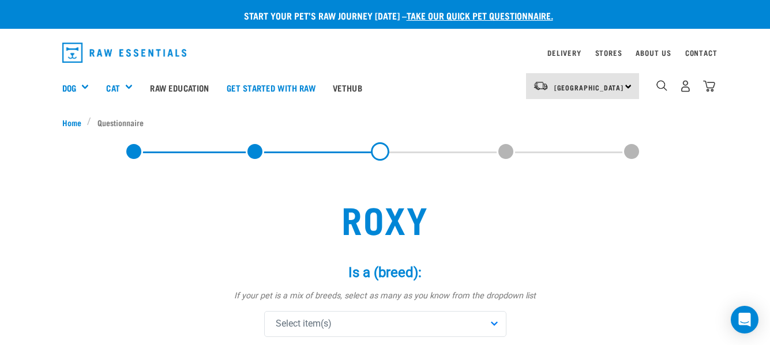
scroll to position [115, 0]
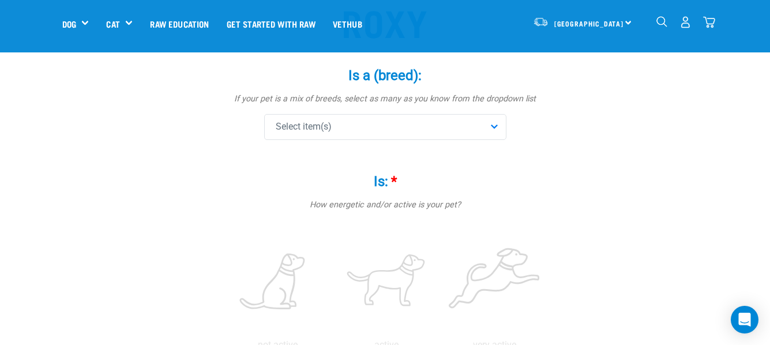
click at [497, 123] on div "Select item(s)" at bounding box center [385, 127] width 242 height 26
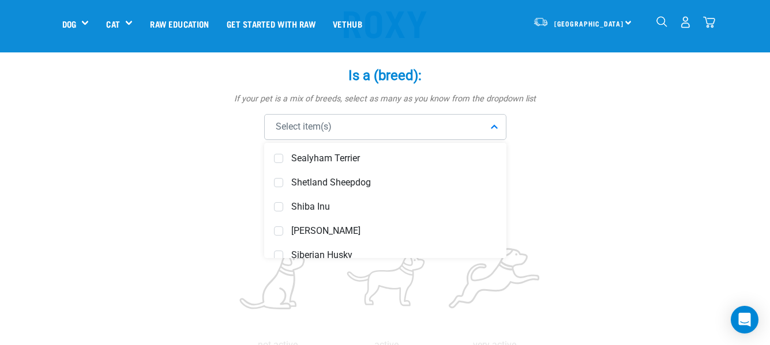
click at [270, 128] on div "Select item(s)" at bounding box center [385, 127] width 242 height 26
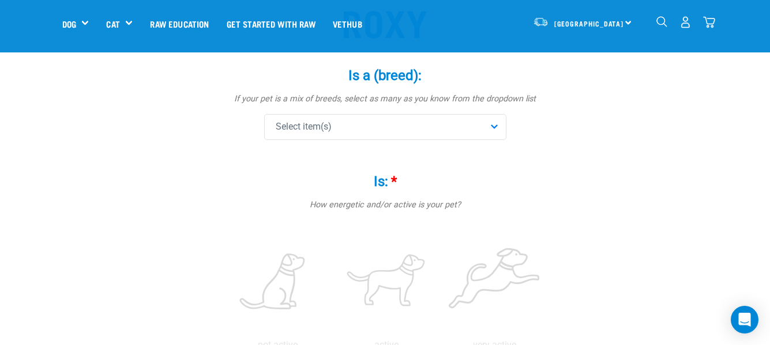
click at [492, 125] on div "Select item(s)" at bounding box center [385, 127] width 242 height 26
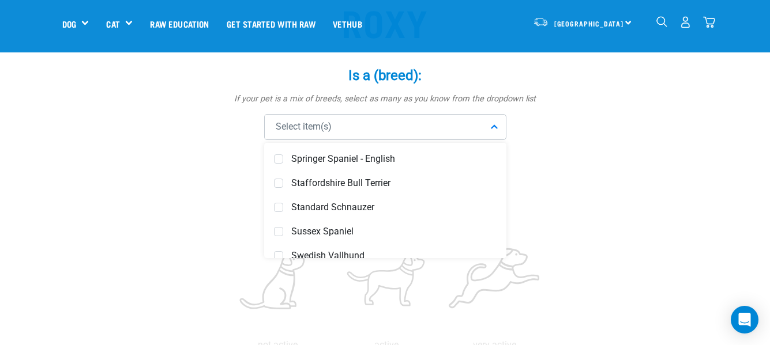
scroll to position [4857, 0]
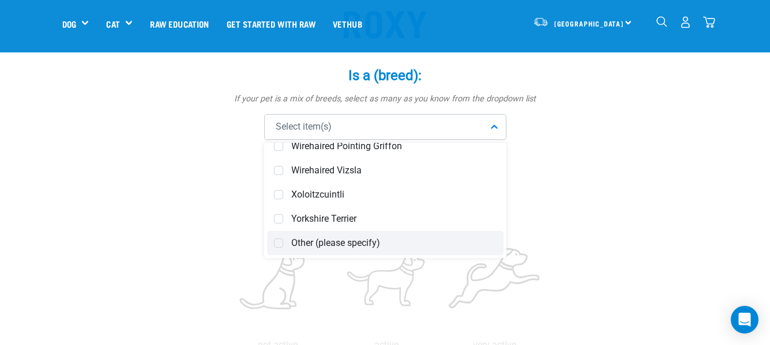
click at [308, 242] on span "Other (please specify)" at bounding box center [393, 244] width 205 height 12
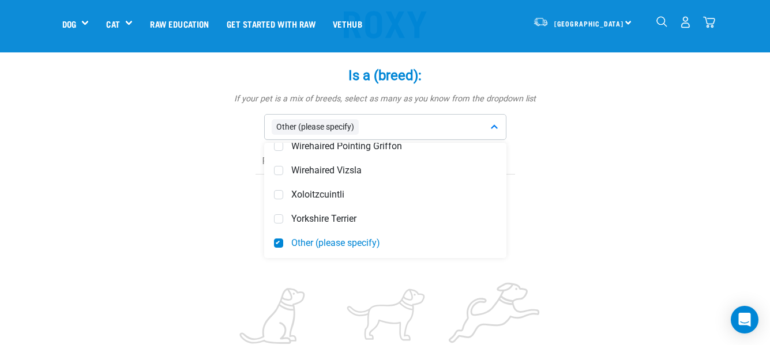
click at [279, 123] on span "Other (please specify)" at bounding box center [315, 127] width 87 height 16
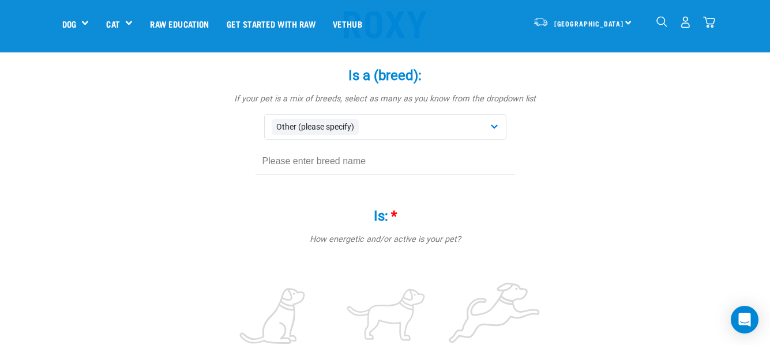
click at [270, 162] on input "text" at bounding box center [384, 162] width 259 height 26
type input "cat"
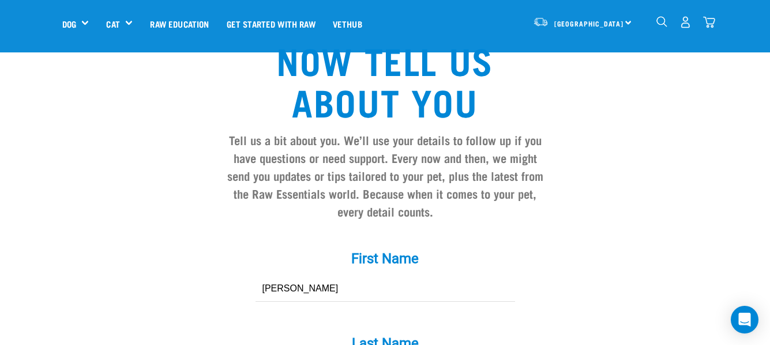
scroll to position [881, 0]
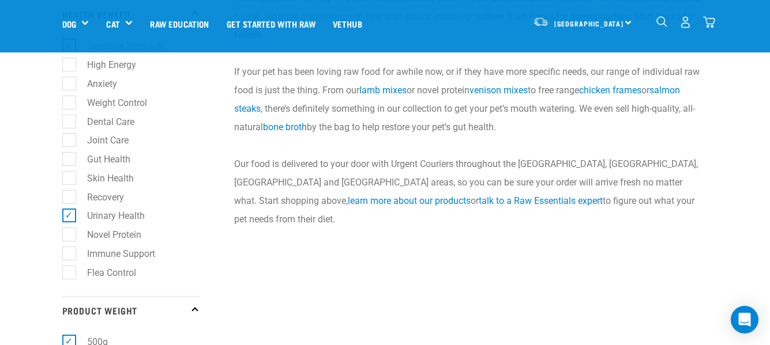
scroll to position [865, 0]
